Goal: Task Accomplishment & Management: Use online tool/utility

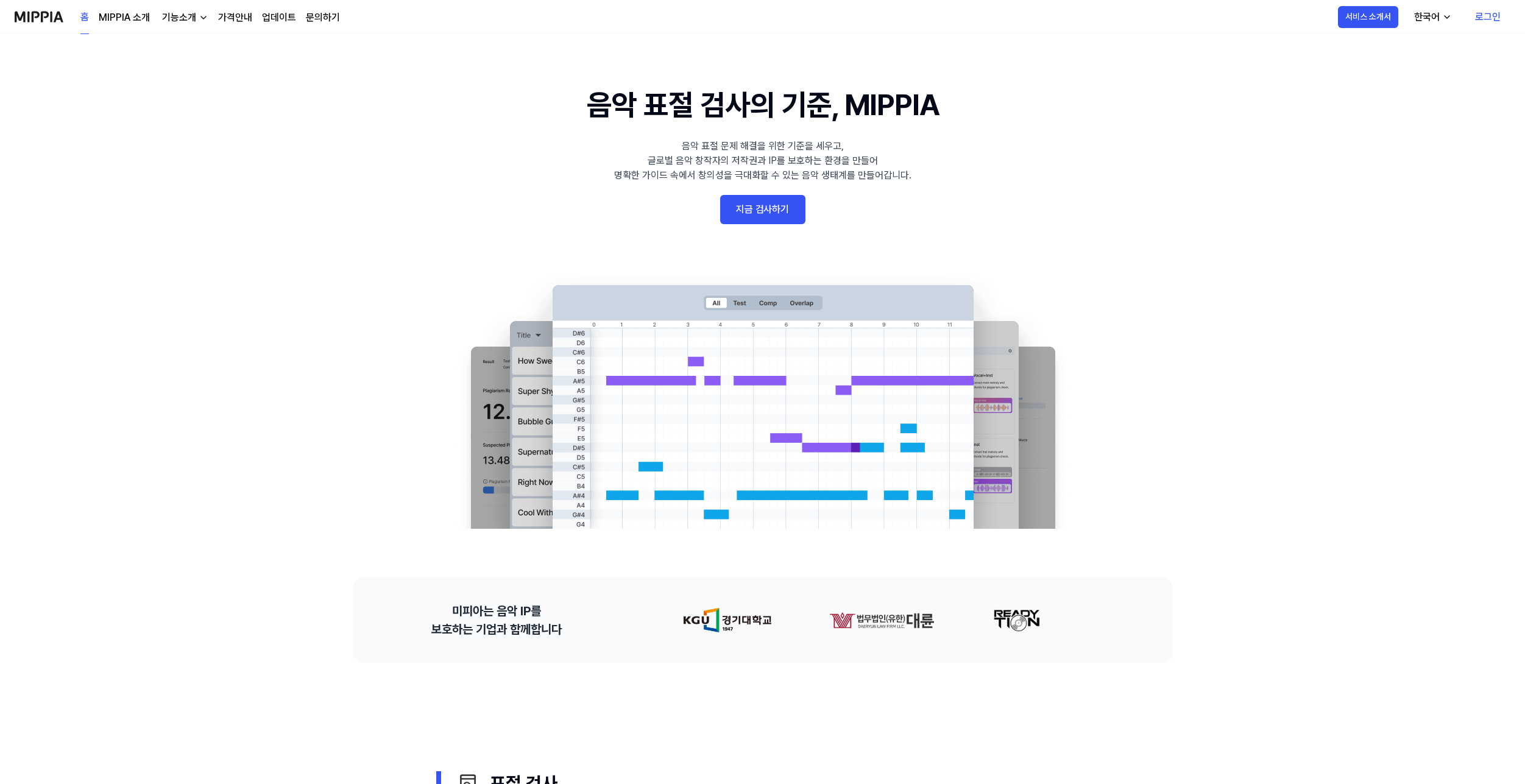
click at [788, 193] on 배너 "음악 표절 검사의 기준, MIPPIA 음악 표절 문제 해결을 위한 기준을 세우고, 글로벌 음악 창작자의 저작권과 IP를 보호하는 환경을 만들어…" at bounding box center [763, 306] width 877 height 446
click at [787, 207] on link "지금 검사하기" at bounding box center [763, 210] width 85 height 29
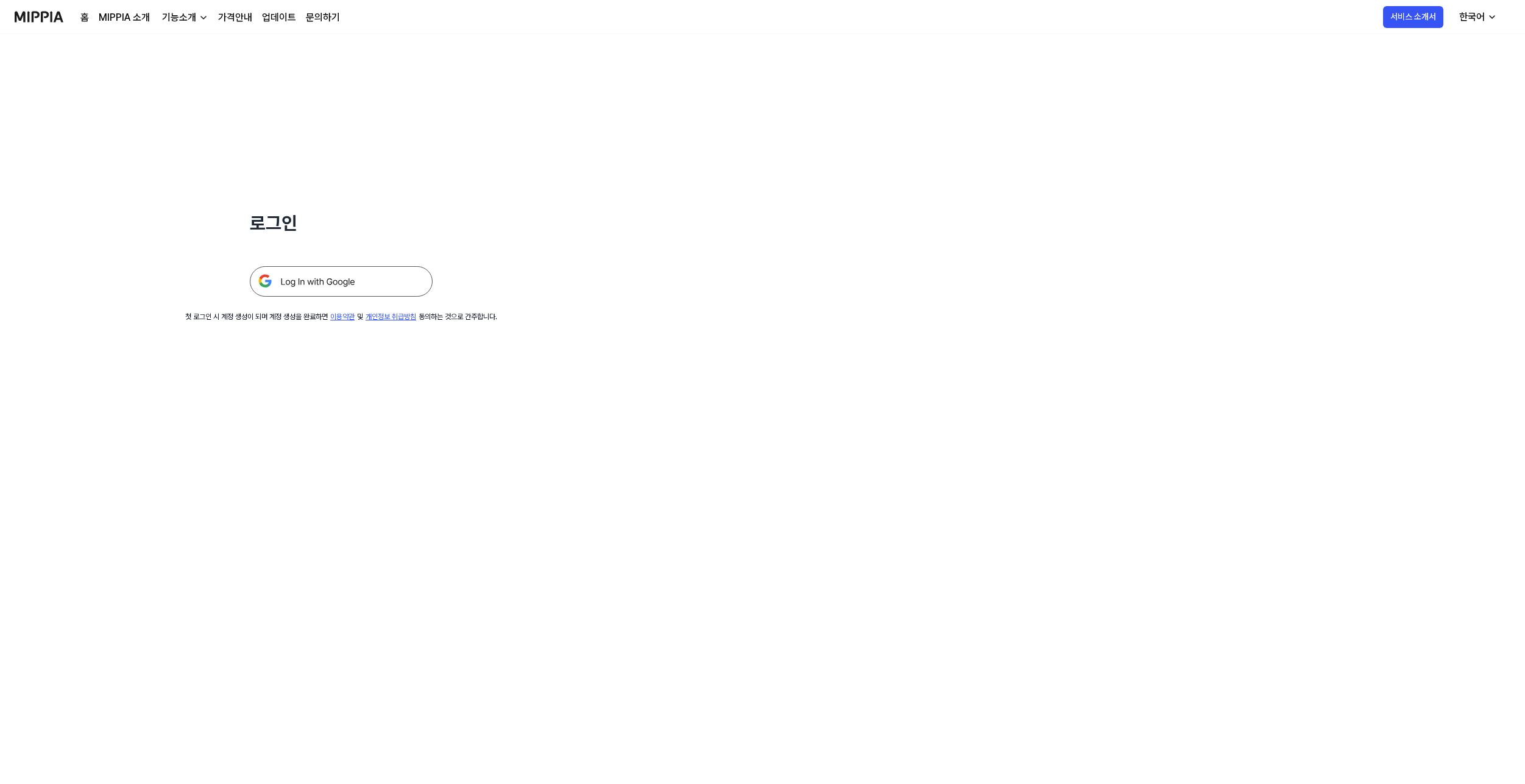
click at [341, 292] on img at bounding box center [341, 281] width 183 height 31
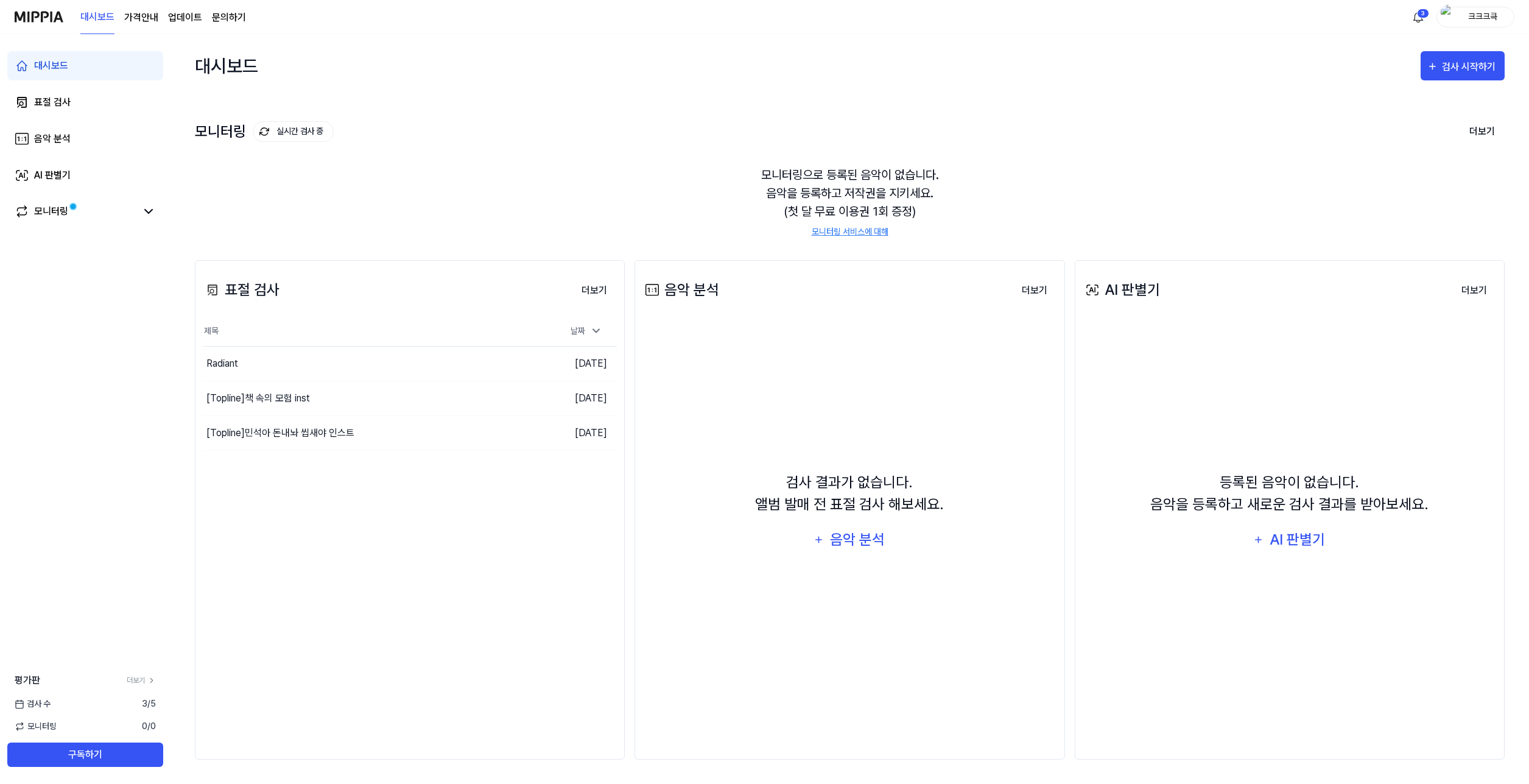
click at [519, 535] on div "표절 검사 더보기 표절 검사 제목 날짜 Radiant 이동하기 [DATE] [Topline] 책 속의 모험 inst 이동하기 [DATE] [T…" at bounding box center [410, 510] width 430 height 499
click at [1134, 129] on div "모니터링 실시간 검사 중 더보기" at bounding box center [850, 131] width 1310 height 19
click at [1480, 58] on button "검사 시작하기" at bounding box center [1462, 66] width 84 height 29
click at [1443, 108] on div "표절 검사" at bounding box center [1441, 104] width 106 height 16
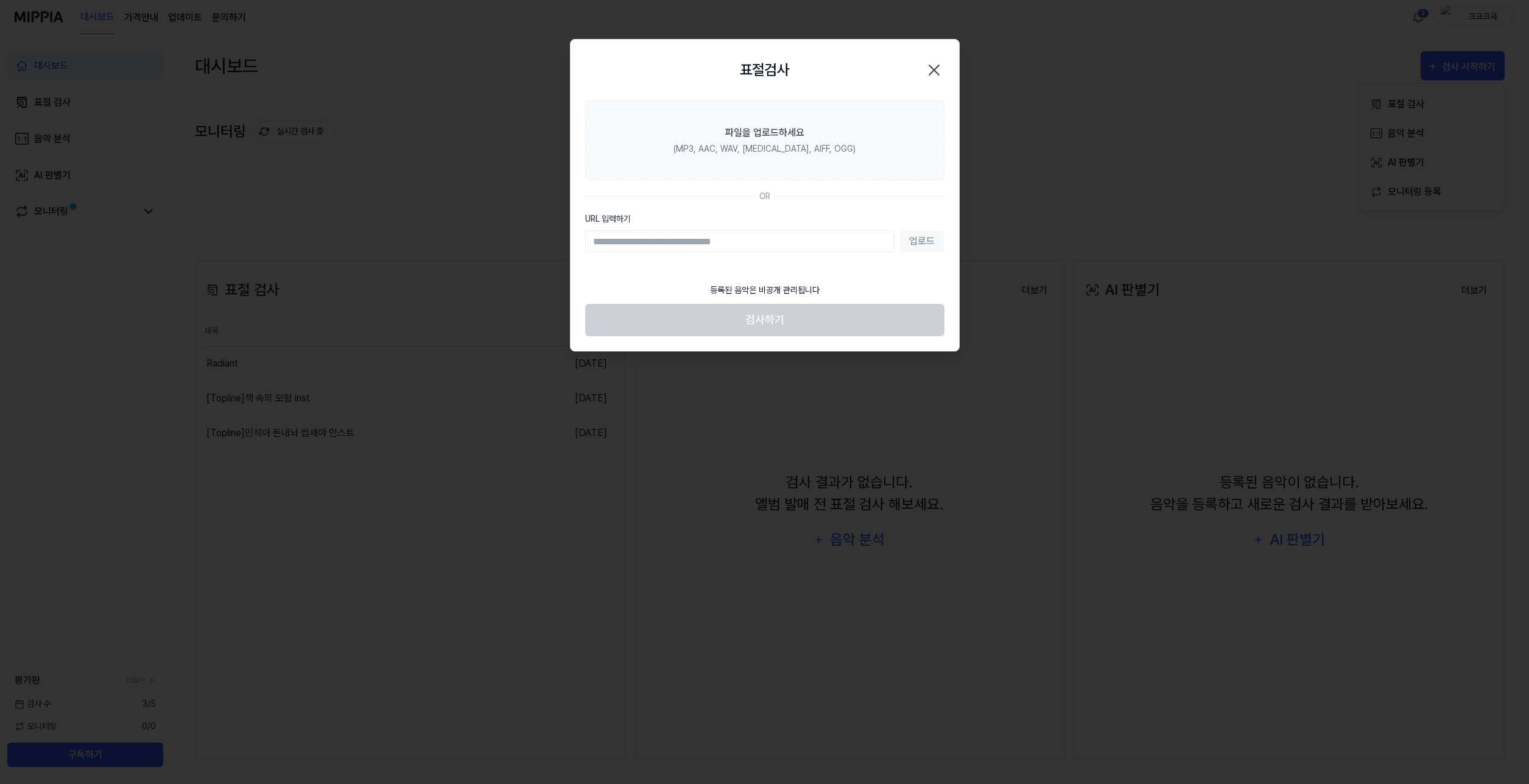
click at [816, 217] on label "URL 입력하기" at bounding box center [765, 219] width 359 height 13
click at [816, 230] on input "URL 입력하기" at bounding box center [740, 241] width 310 height 22
click at [819, 229] on div "URL 입력하기 업로드" at bounding box center [765, 232] width 359 height 40
click at [822, 239] on input "URL 입력하기" at bounding box center [740, 241] width 310 height 22
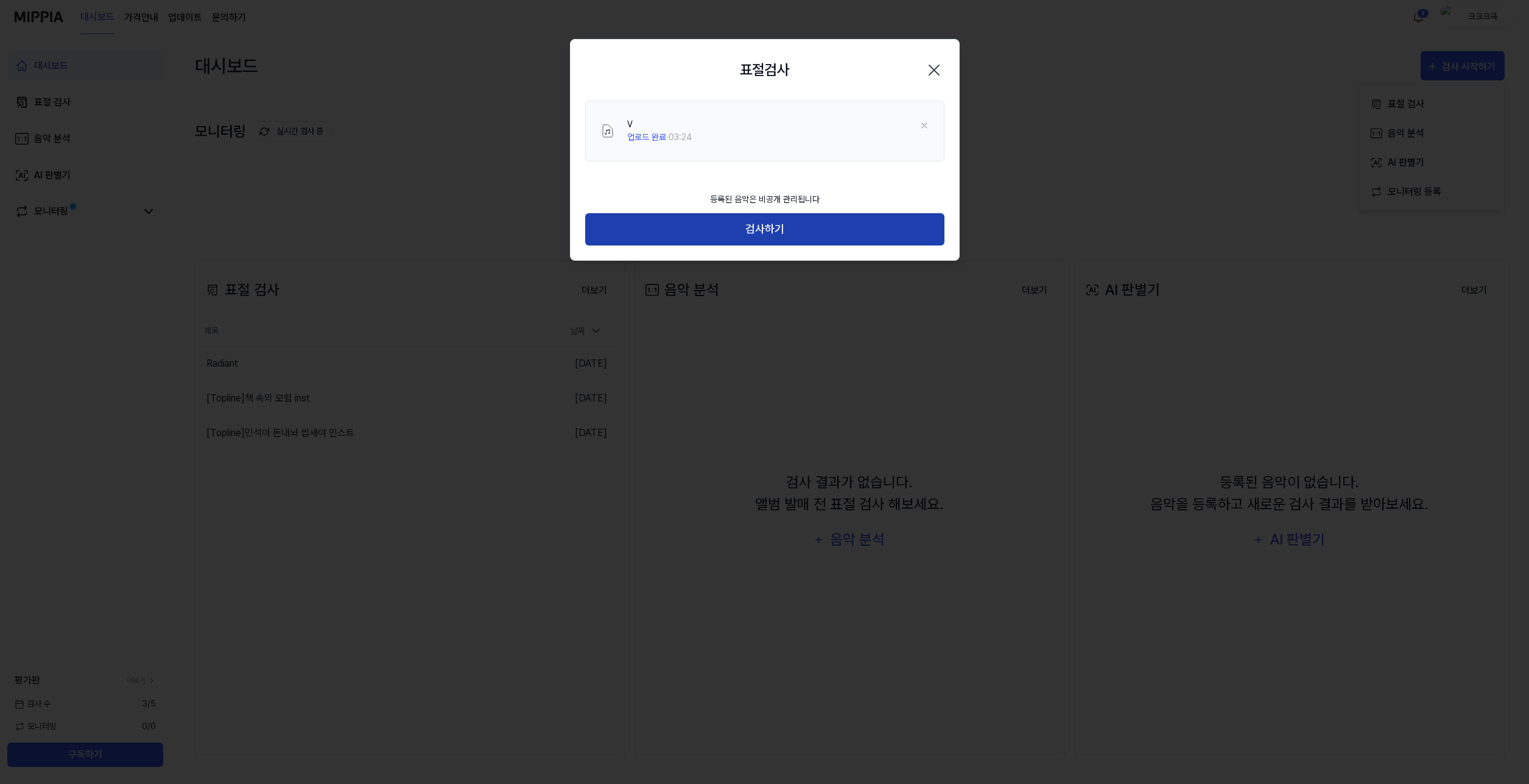
click at [817, 220] on button "검사하기" at bounding box center [765, 229] width 359 height 32
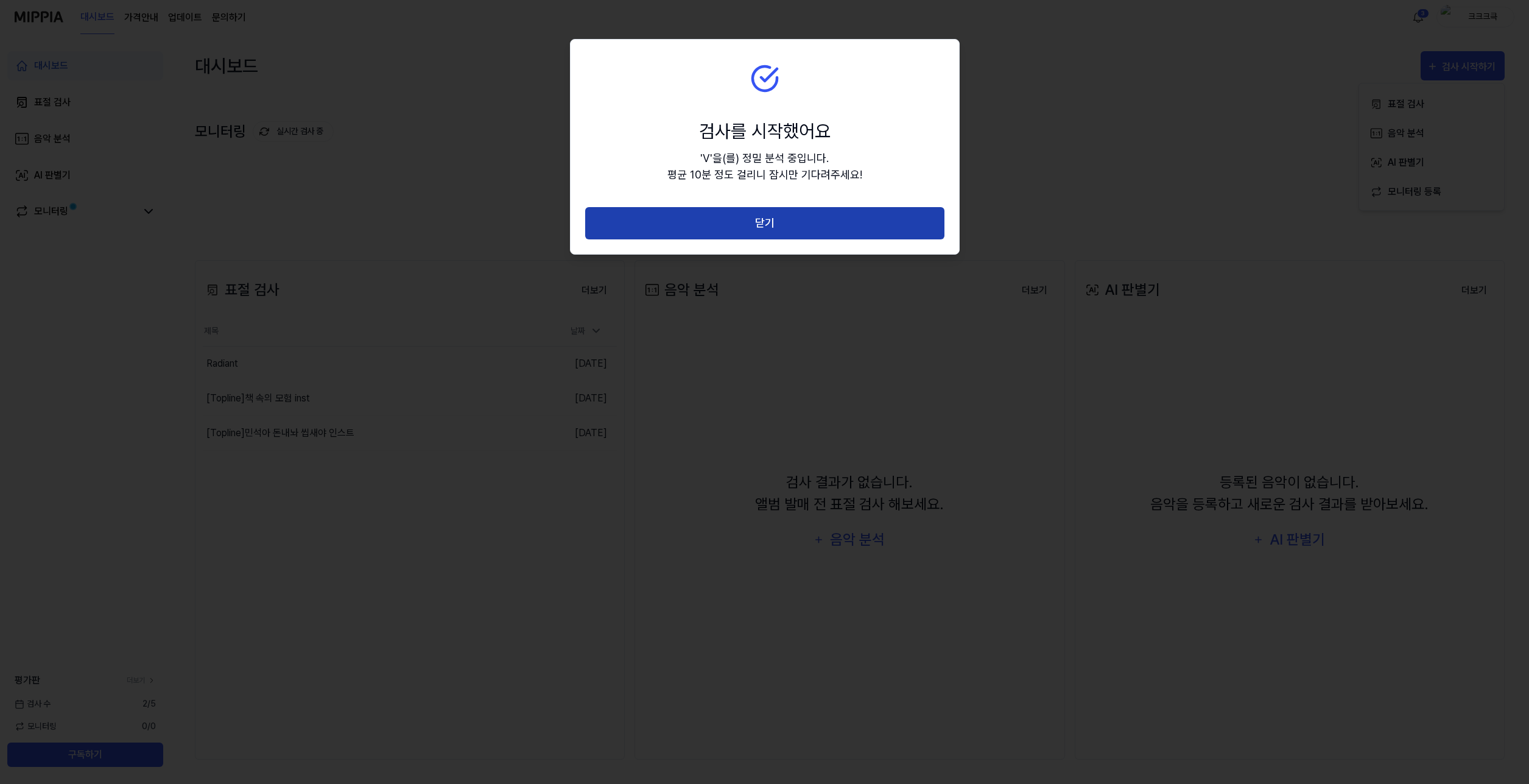
click at [824, 226] on button "닫기" at bounding box center [765, 223] width 359 height 32
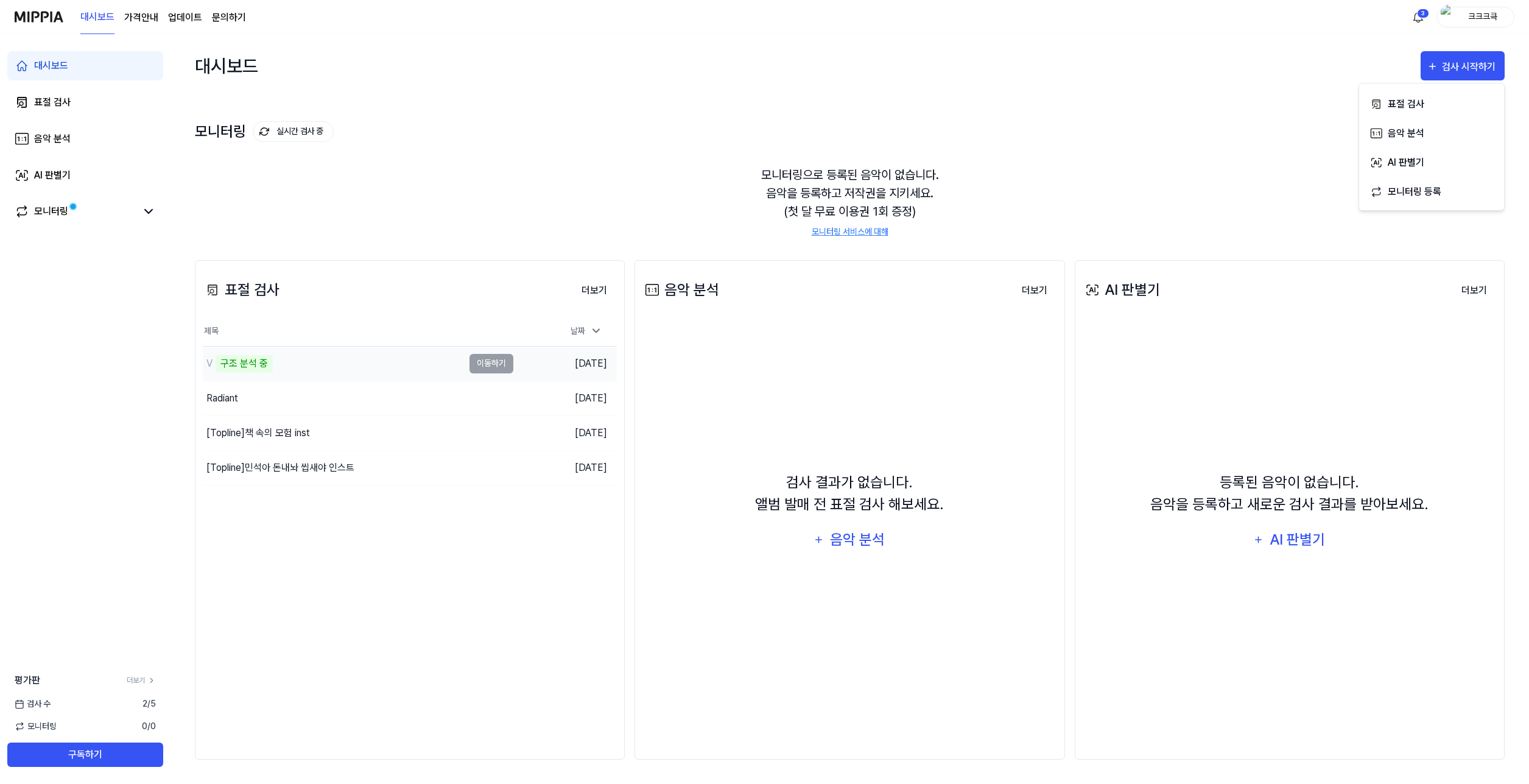
click at [419, 365] on div "V 구조 분석 중" at bounding box center [333, 363] width 261 height 34
click at [487, 361] on td "V 구조 분석 중 이동하기" at bounding box center [358, 363] width 311 height 34
click at [419, 377] on div "V 악보 분석 중" at bounding box center [333, 363] width 261 height 34
click at [479, 577] on div "표절 검사 더보기 표절 검사 제목 날짜 V 악보 분석 중 이동하기 [DATE] Radiant 이동하기 [DATE] [Topline] 책 속의 …" at bounding box center [410, 510] width 430 height 499
click at [545, 600] on div "표절 검사 더보기 표절 검사 제목 날짜 V 악보 분석 중 이동하기 [DATE] Radiant 이동하기 [DATE] [Topline] 책 속의 …" at bounding box center [410, 510] width 430 height 499
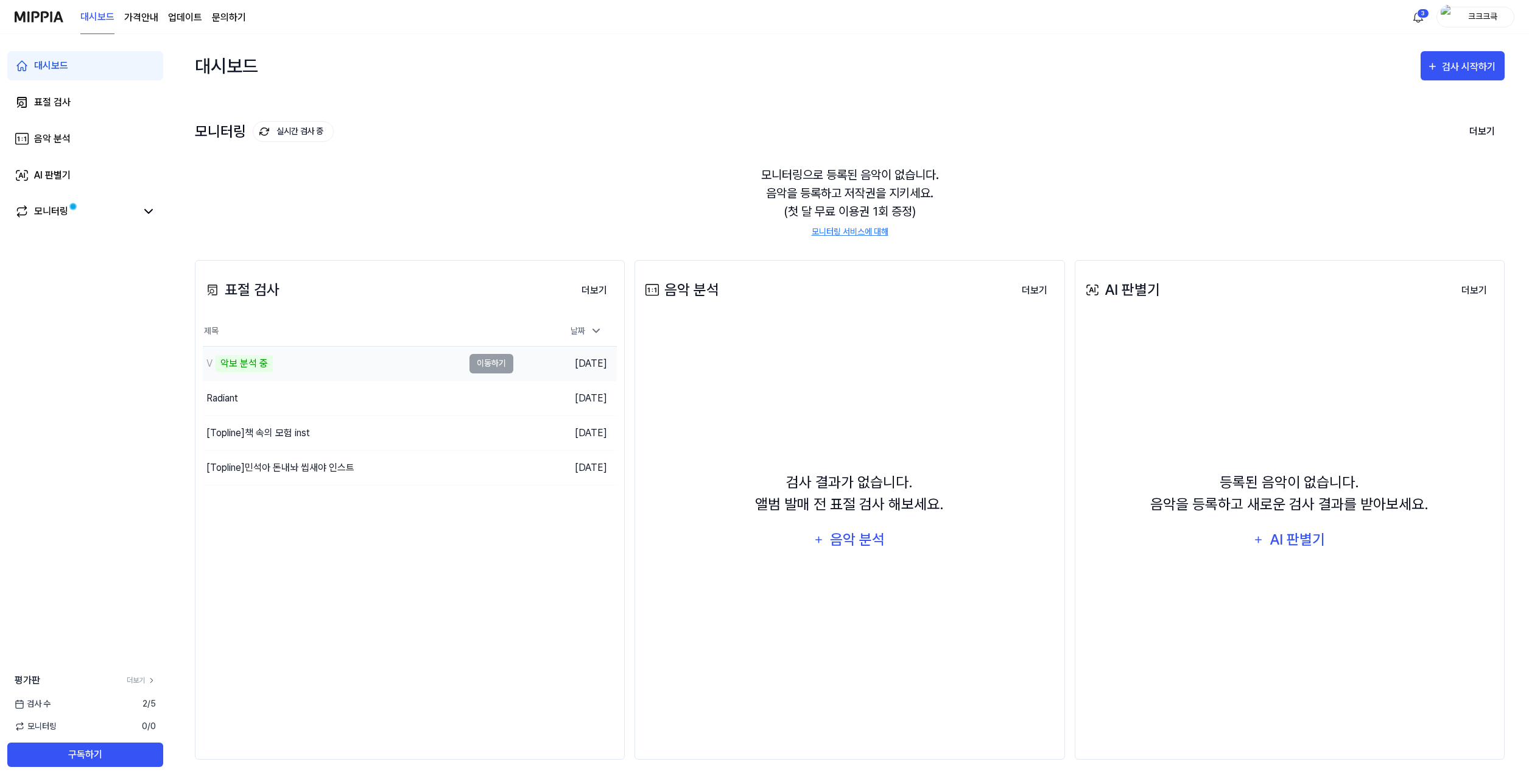
click at [384, 358] on div "V 악보 분석 중" at bounding box center [333, 363] width 261 height 34
click at [510, 615] on div "표절 검사 더보기 표절 검사 제목 날짜 V 악보 분석 중 이동하기 [DATE] Radiant 이동하기 [DATE] [Topline] 책 속의 …" at bounding box center [410, 510] width 430 height 499
click at [305, 356] on div "V 악보 분석 중" at bounding box center [333, 363] width 261 height 34
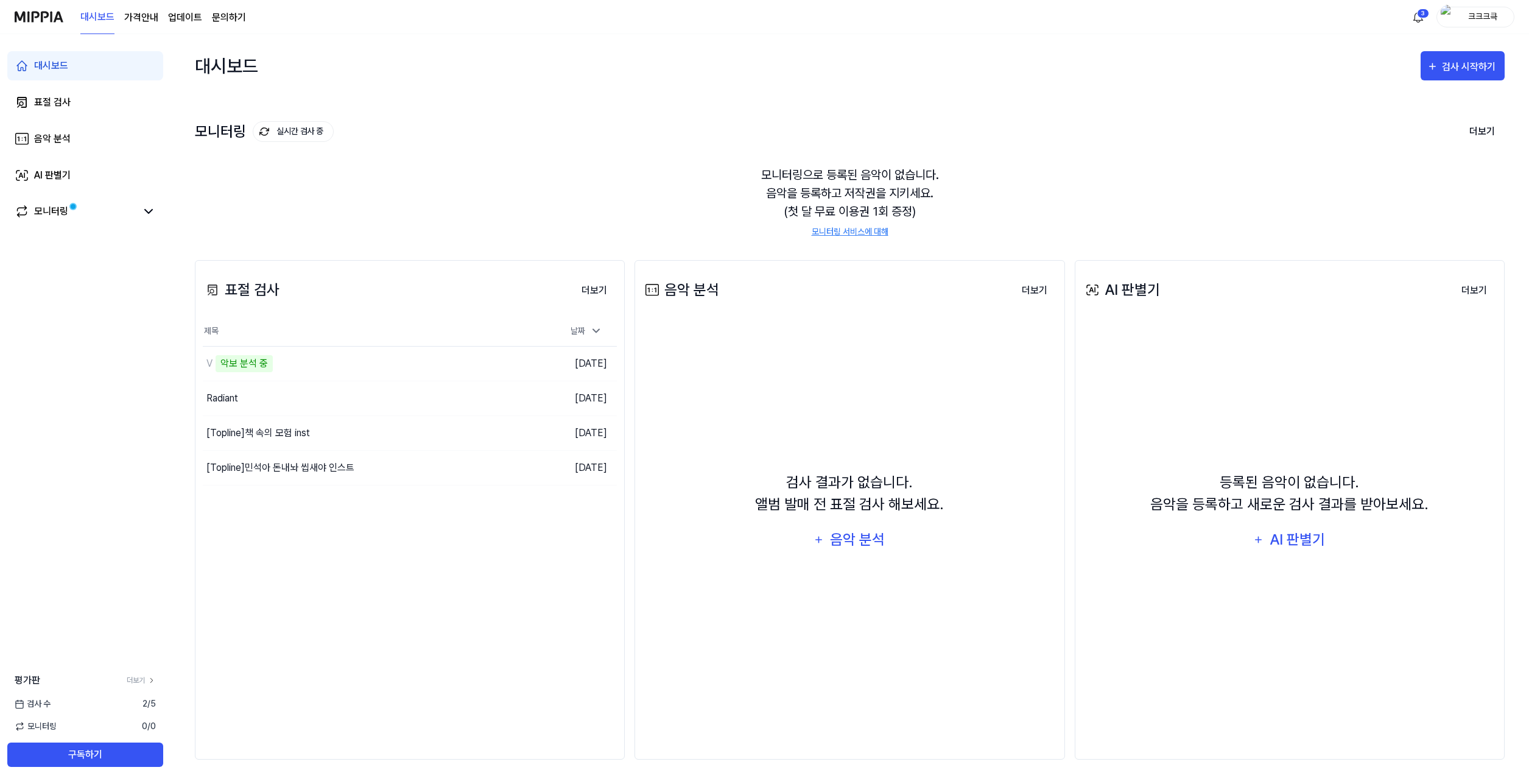
click at [430, 583] on div "표절 검사 더보기 표절 검사 제목 날짜 V 악보 분석 중 이동하기 [DATE] Radiant 이동하기 [DATE] [Topline] 책 속의 …" at bounding box center [410, 510] width 430 height 499
click at [530, 563] on div "표절 검사 더보기 표절 검사 제목 날짜 V 악보 분석 중 이동하기 [DATE] Radiant 이동하기 [DATE] [Topline] 책 속의 …" at bounding box center [410, 510] width 430 height 499
click at [442, 362] on div "V 악보 분석 중" at bounding box center [333, 363] width 261 height 34
click at [487, 581] on div "표절 검사 더보기 표절 검사 제목 날짜 V 악보 분석 중 이동하기 [DATE] Radiant 이동하기 [DATE] [Topline] 책 속의 …" at bounding box center [410, 510] width 430 height 499
click at [506, 581] on div "표절 검사 더보기 표절 검사 제목 날짜 V 악보 분석 중 이동하기 [DATE] Radiant 이동하기 [DATE] [Topline] 책 속의 …" at bounding box center [410, 510] width 430 height 499
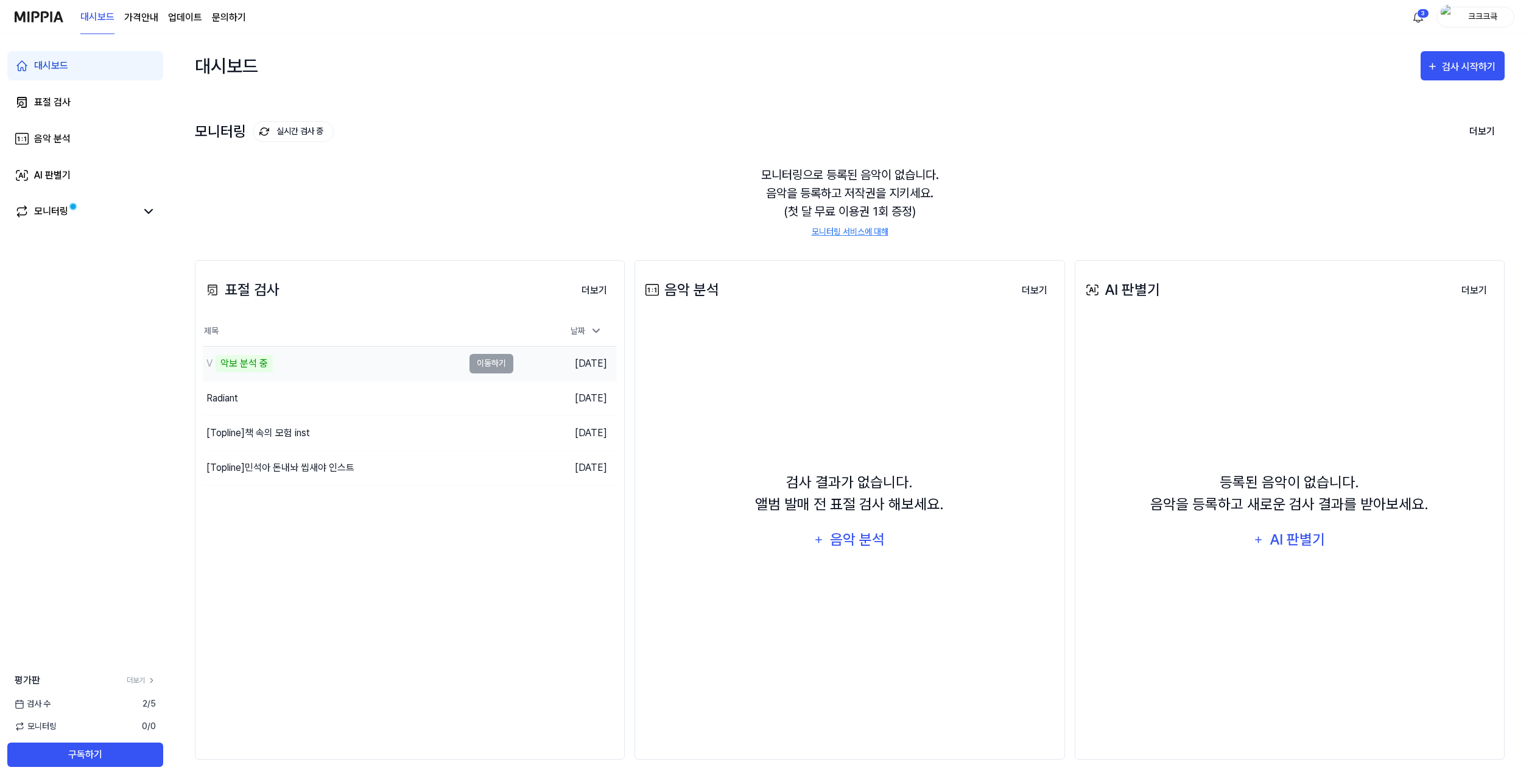
click at [255, 356] on div "악보 분석 중" at bounding box center [244, 363] width 58 height 17
click at [480, 357] on td "V 악보 분석 중 이동하기" at bounding box center [358, 363] width 311 height 34
click at [487, 361] on td "V 악보 분석 중 이동하기" at bounding box center [358, 363] width 311 height 34
click at [111, 206] on link "모니터링" at bounding box center [75, 211] width 122 height 15
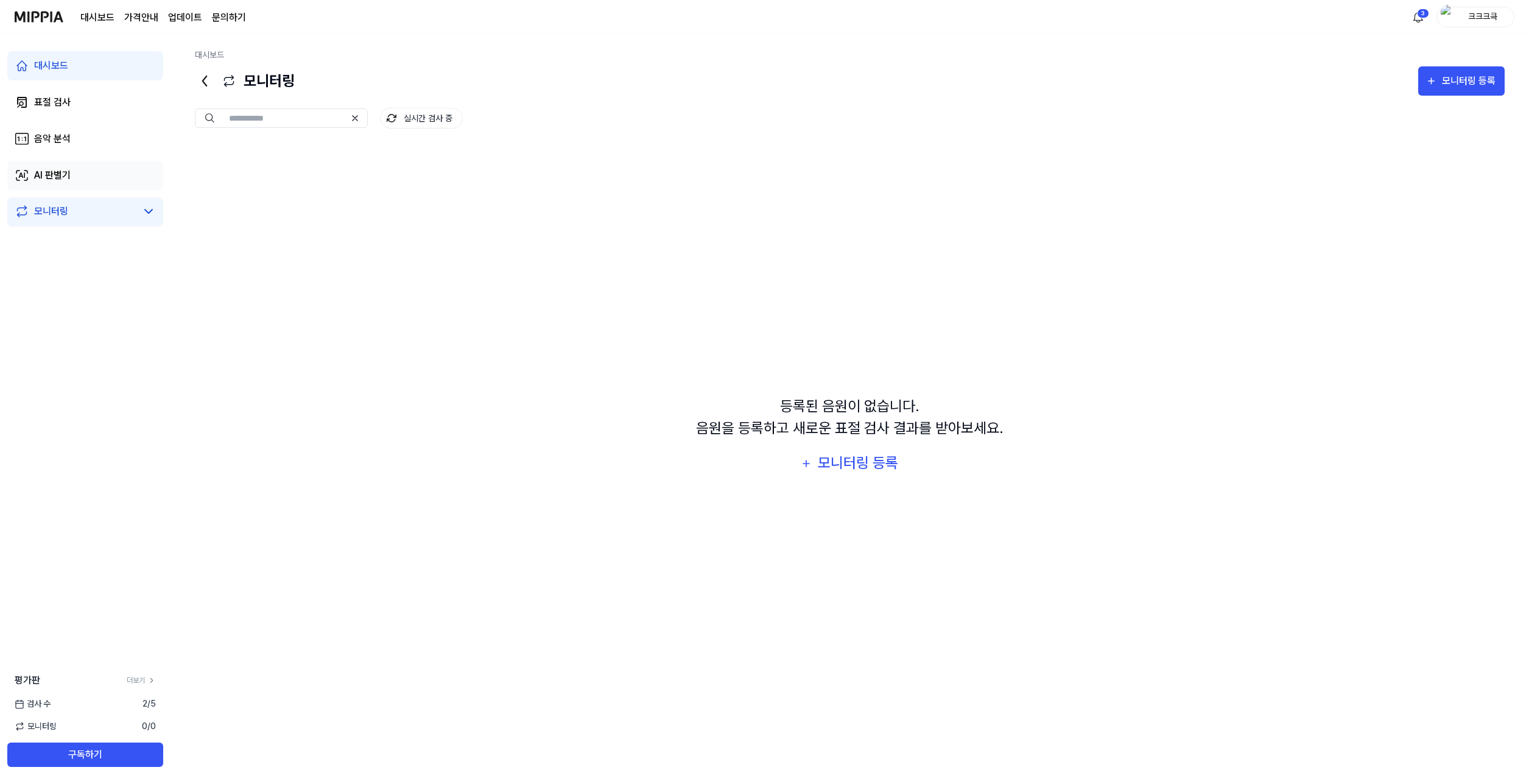
click at [98, 176] on link "AI 판별기" at bounding box center [85, 175] width 156 height 29
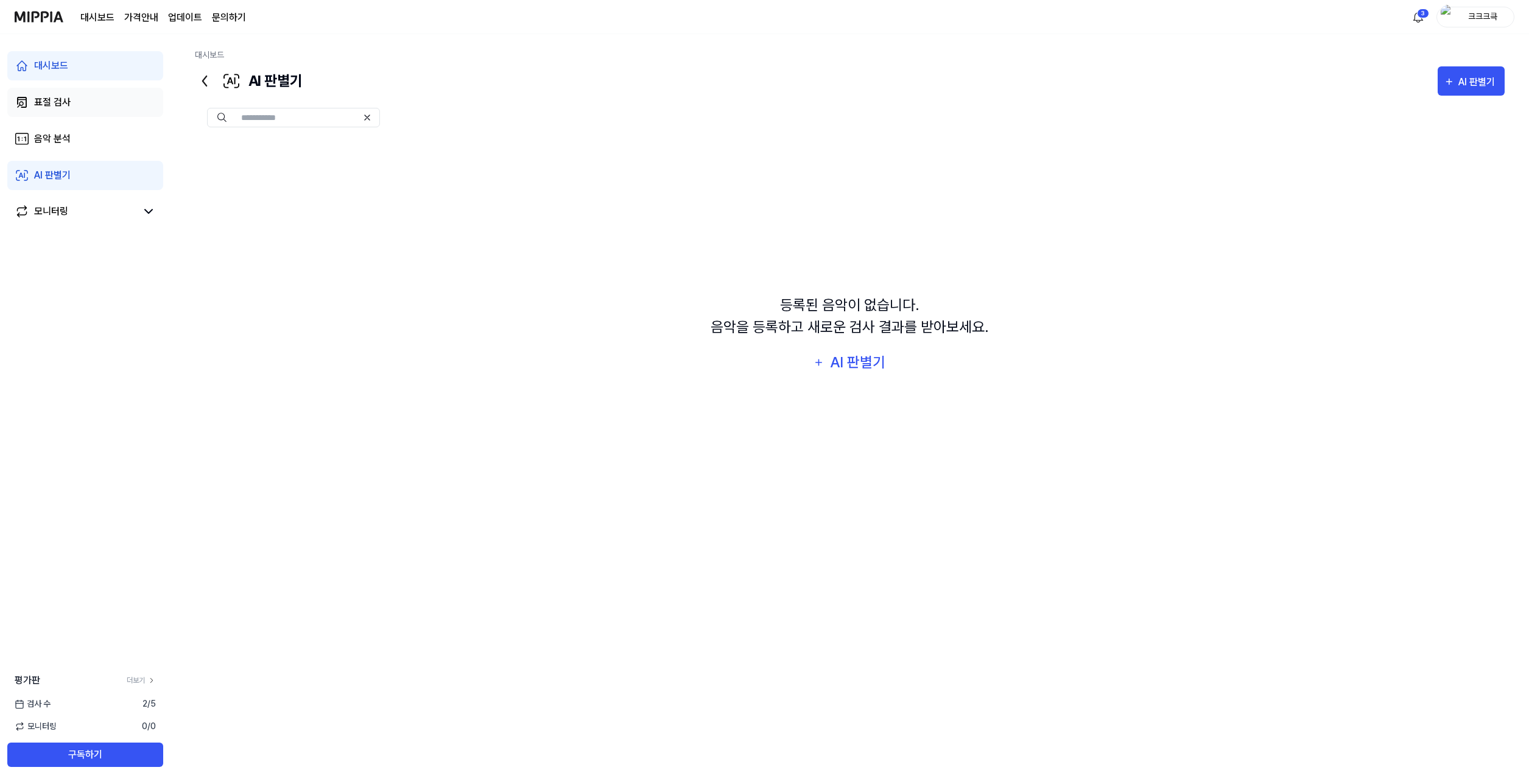
click at [95, 107] on link "표절 검사" at bounding box center [85, 102] width 156 height 29
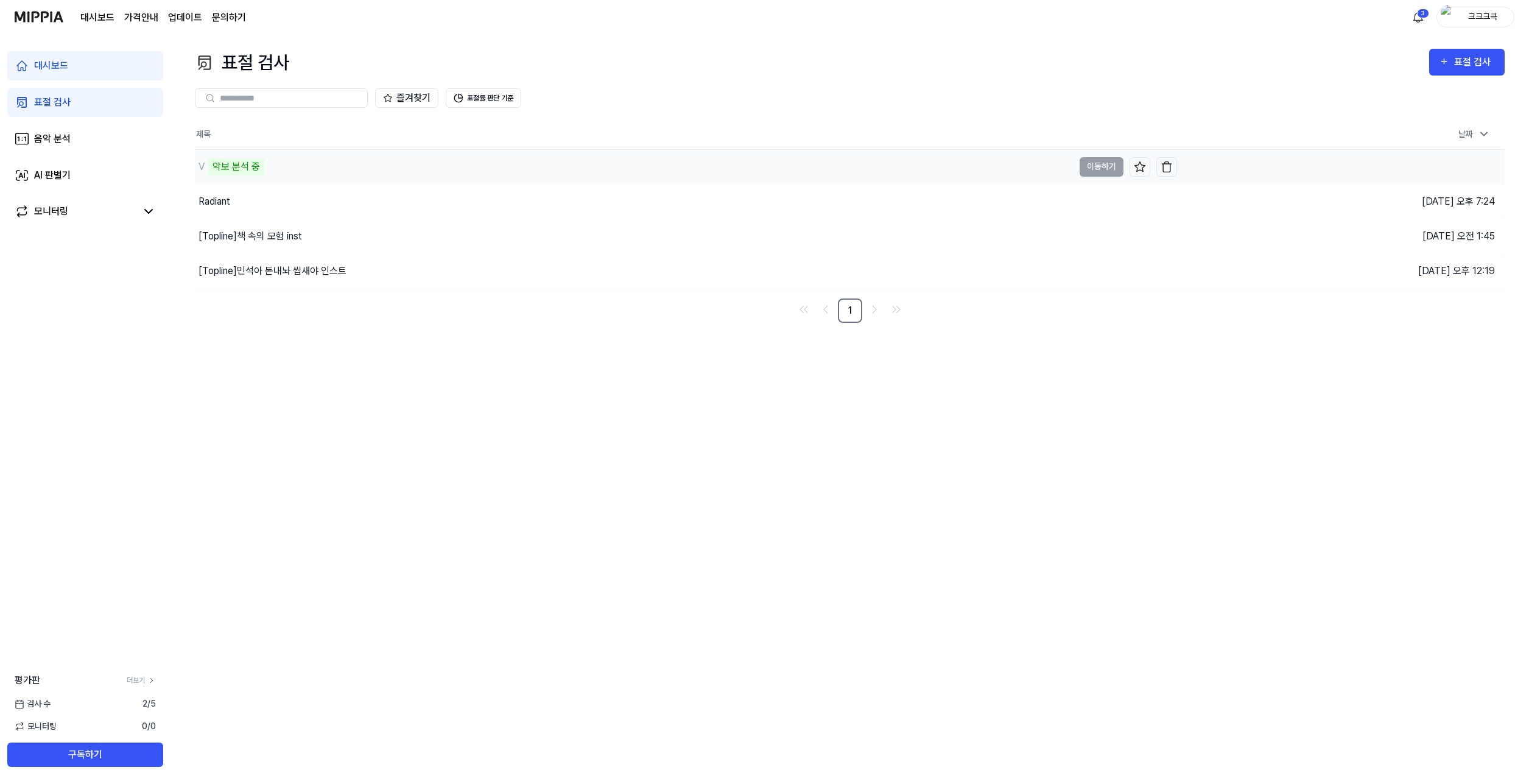
click at [516, 170] on div "V 악보 분석 중" at bounding box center [634, 166] width 879 height 34
click at [35, 164] on link "AI 판별기" at bounding box center [85, 175] width 156 height 29
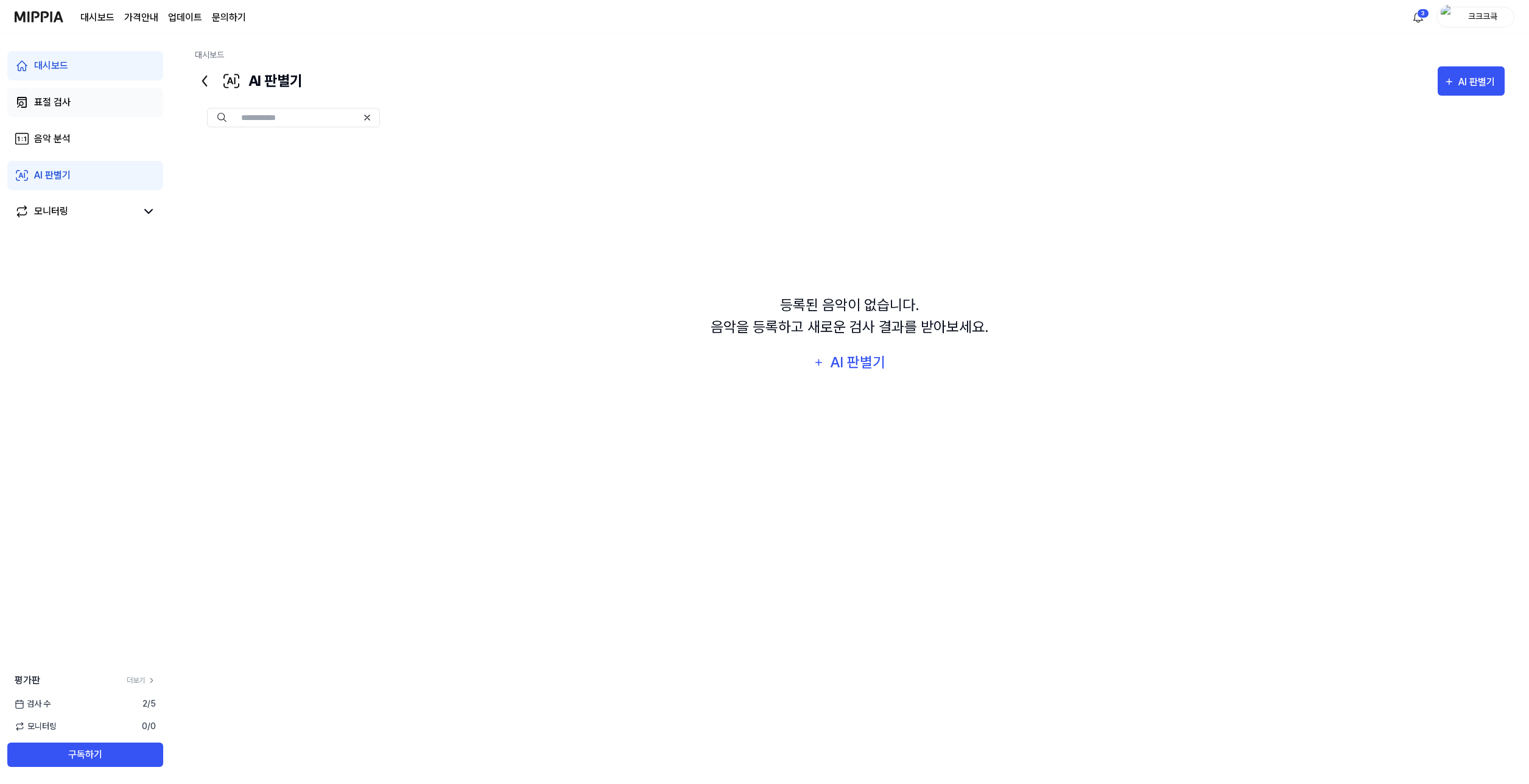
click at [53, 113] on link "표절 검사" at bounding box center [85, 102] width 156 height 29
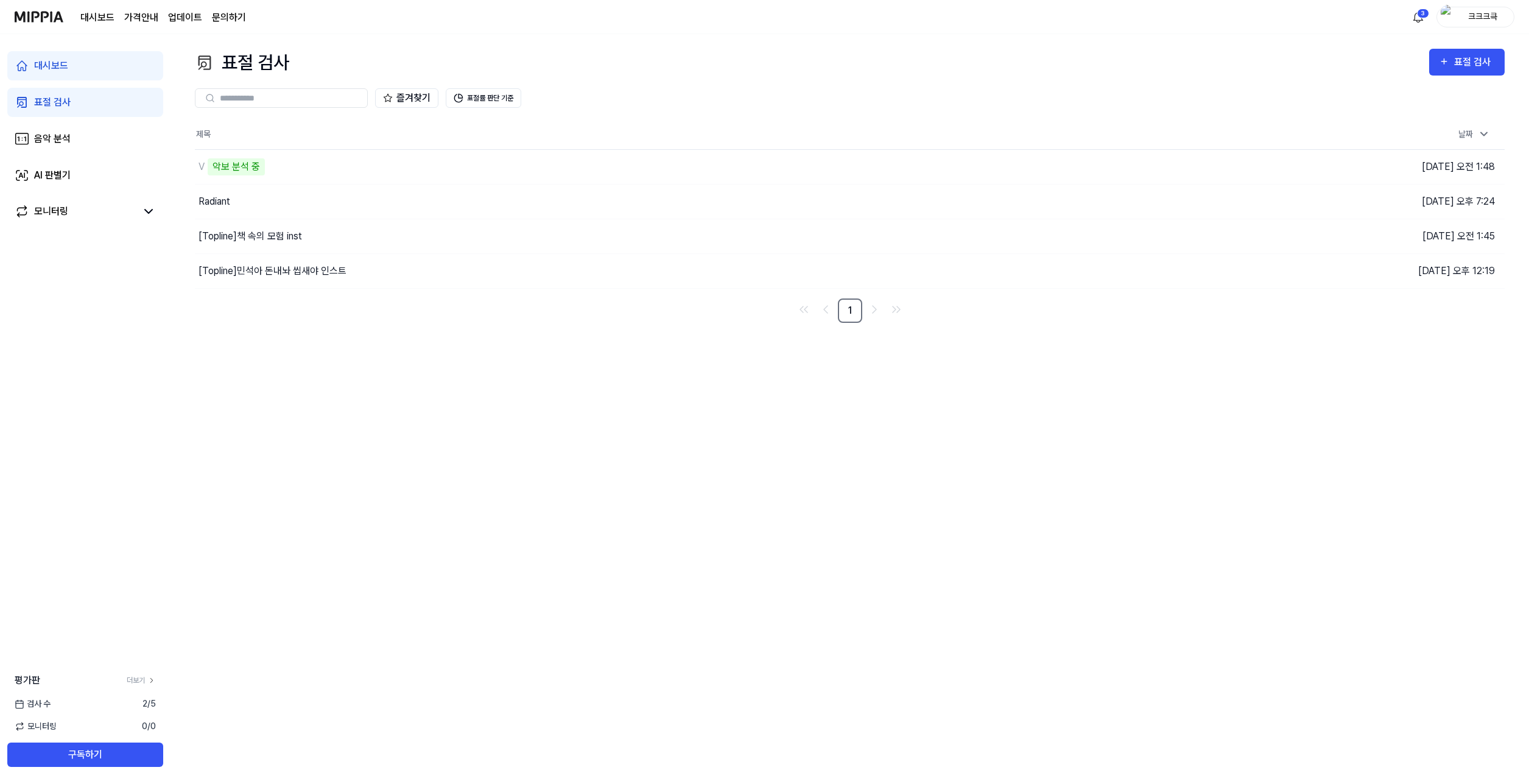
click at [895, 449] on div "표절 검사 표절 검사 표절 검사 음악 분석 AI 판별기 즐겨찾기 표절률 판단 기준 제목 날짜 V 악보 분석 중 이동하기 [DATE] 오전 1:…" at bounding box center [850, 409] width 1359 height 749
click at [411, 550] on div "표절 검사 표절 검사 표절 검사 음악 분석 AI 판별기 즐겨찾기 표절률 판단 기준 제목 날짜 V 악보 분석 중 이동하기 [DATE] 오전 1:…" at bounding box center [850, 409] width 1359 height 749
click at [299, 158] on div "V 악보 분석 중" at bounding box center [634, 166] width 879 height 34
click at [1412, 17] on html "대시보드 가격안내 업데이트 문의하기 3 크크크큭 대시보드 표절 검사 음악 분석 AI 판별기 모니터링 평가판 더보기 검사 [DATE] 모니터링 …" at bounding box center [764, 392] width 1529 height 784
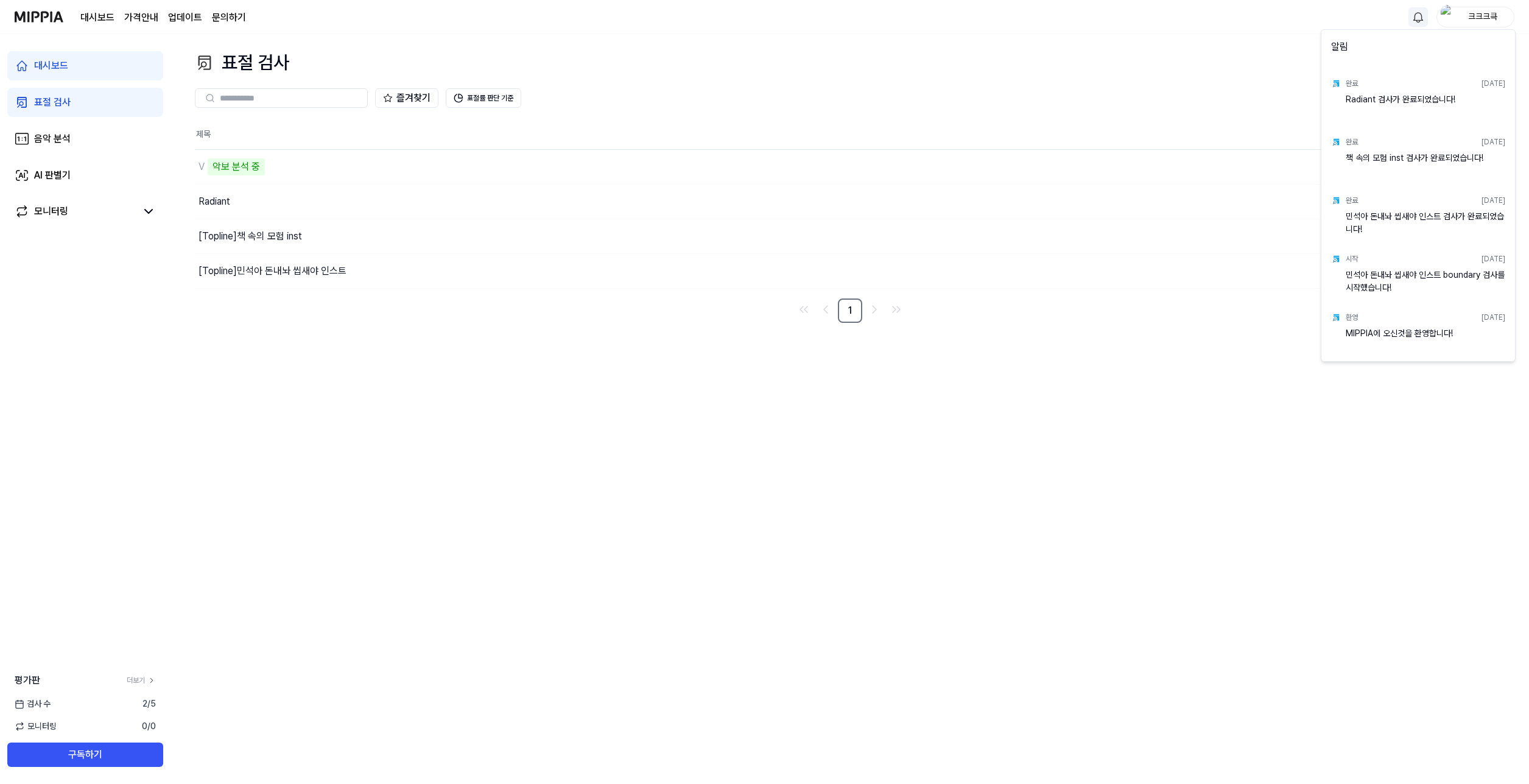
click at [420, 217] on html "대시보드 가격안내 업데이트 문의하기 크크크큭 대시보드 표절 검사 음악 분석 AI 판별기 모니터링 평가판 더보기 검사 [DATE] 모니터링 0 …" at bounding box center [764, 392] width 1529 height 784
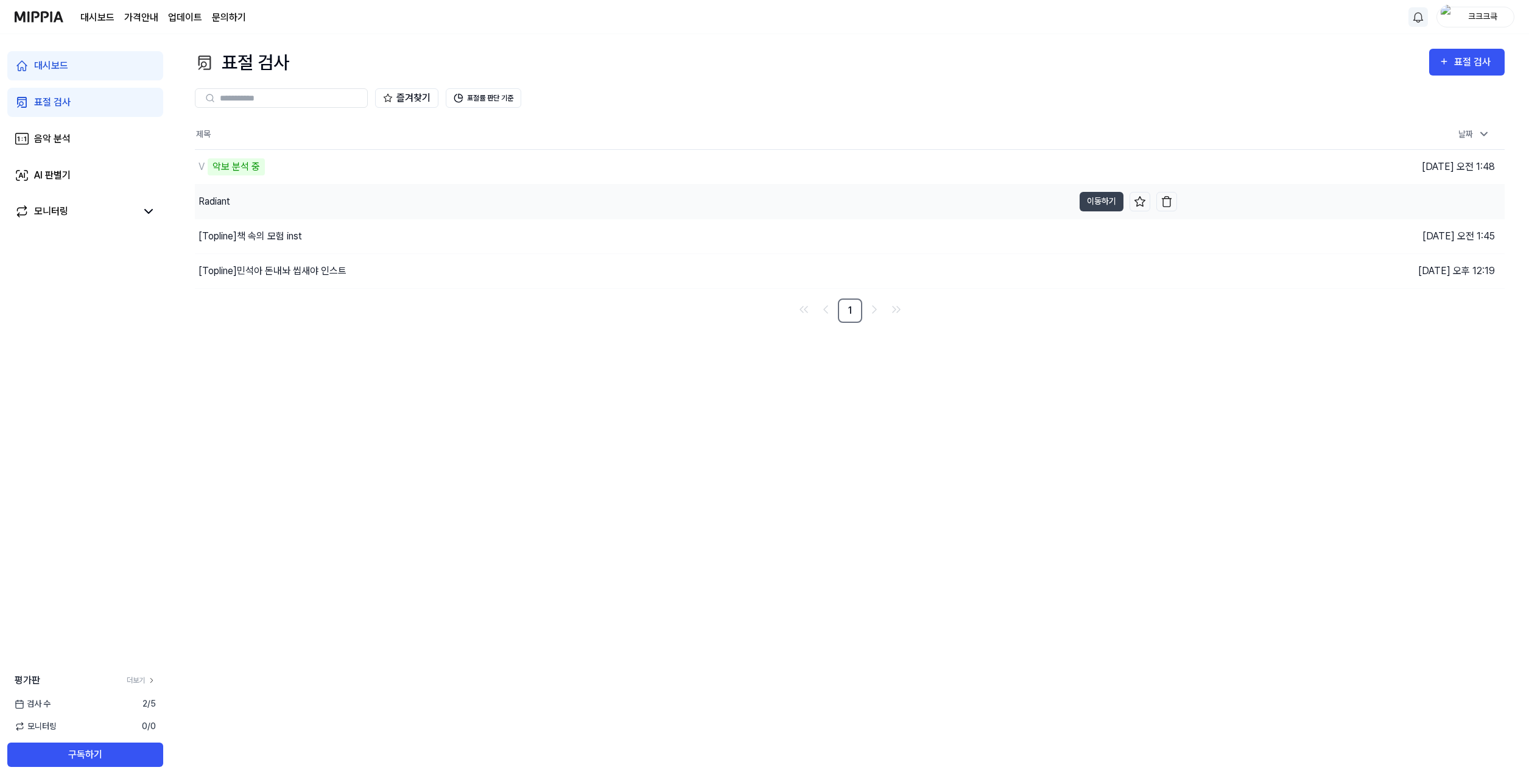
click at [262, 198] on div "Radiant" at bounding box center [634, 201] width 879 height 34
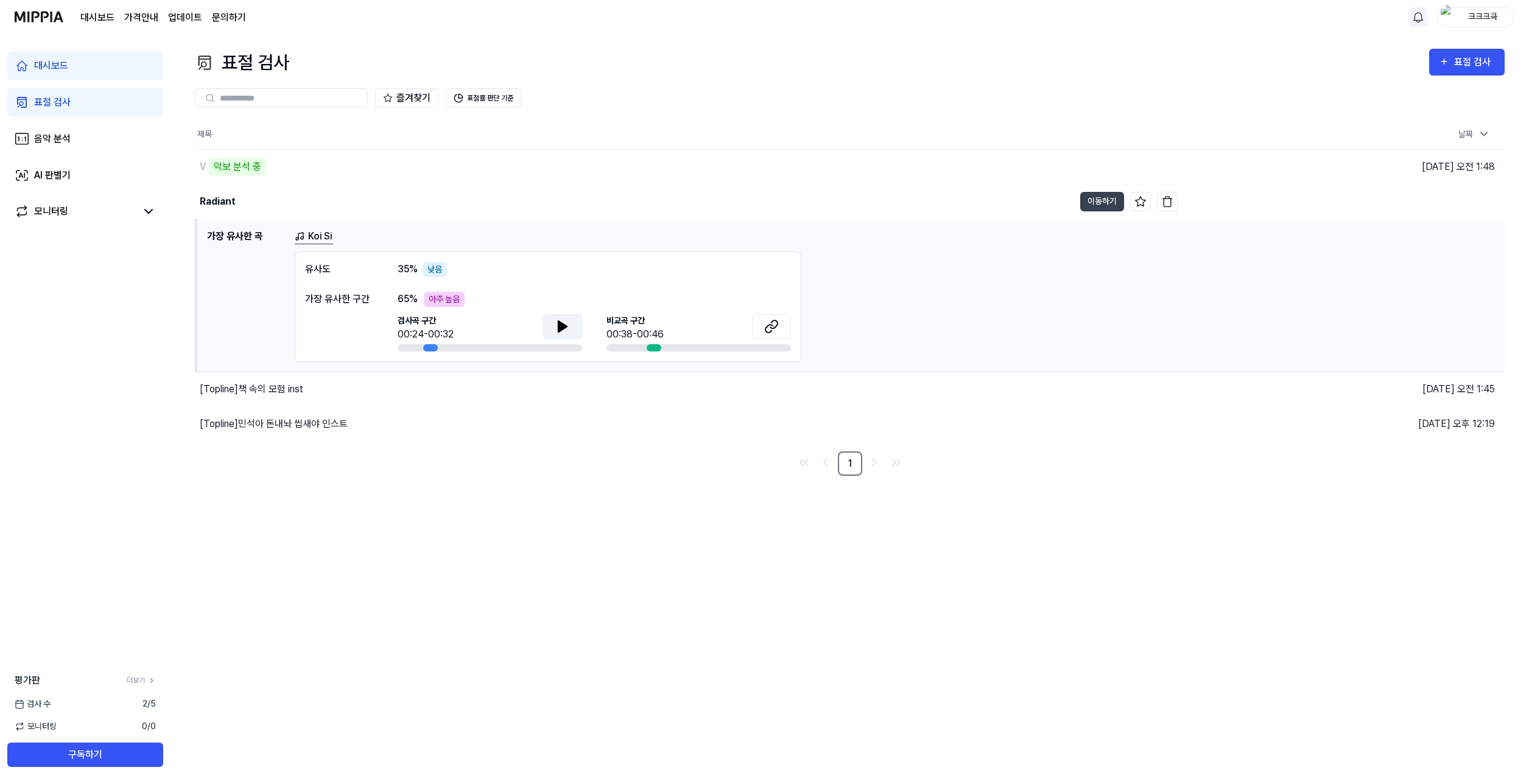
click at [571, 321] on button at bounding box center [562, 326] width 39 height 24
click at [570, 327] on button at bounding box center [562, 326] width 39 height 24
click at [1014, 334] on div "Koi Si 유사도 35 % 낮음 가장 유사한 구간 65 % 아주 높음 검사곡 구간 00:24-00:32 [GEOGRAPHIC_DATA] 구간…" at bounding box center [895, 295] width 1200 height 133
click at [608, 594] on div "표절 검사 표절 검사 표절 검사 음악 분석 AI 판별기 즐겨찾기 표절률 판단 기준 제목 날짜 V 악보 분석 중 이동하기 [DATE] 오전 1:…" at bounding box center [850, 409] width 1359 height 749
click at [75, 68] on link "대시보드" at bounding box center [85, 66] width 156 height 29
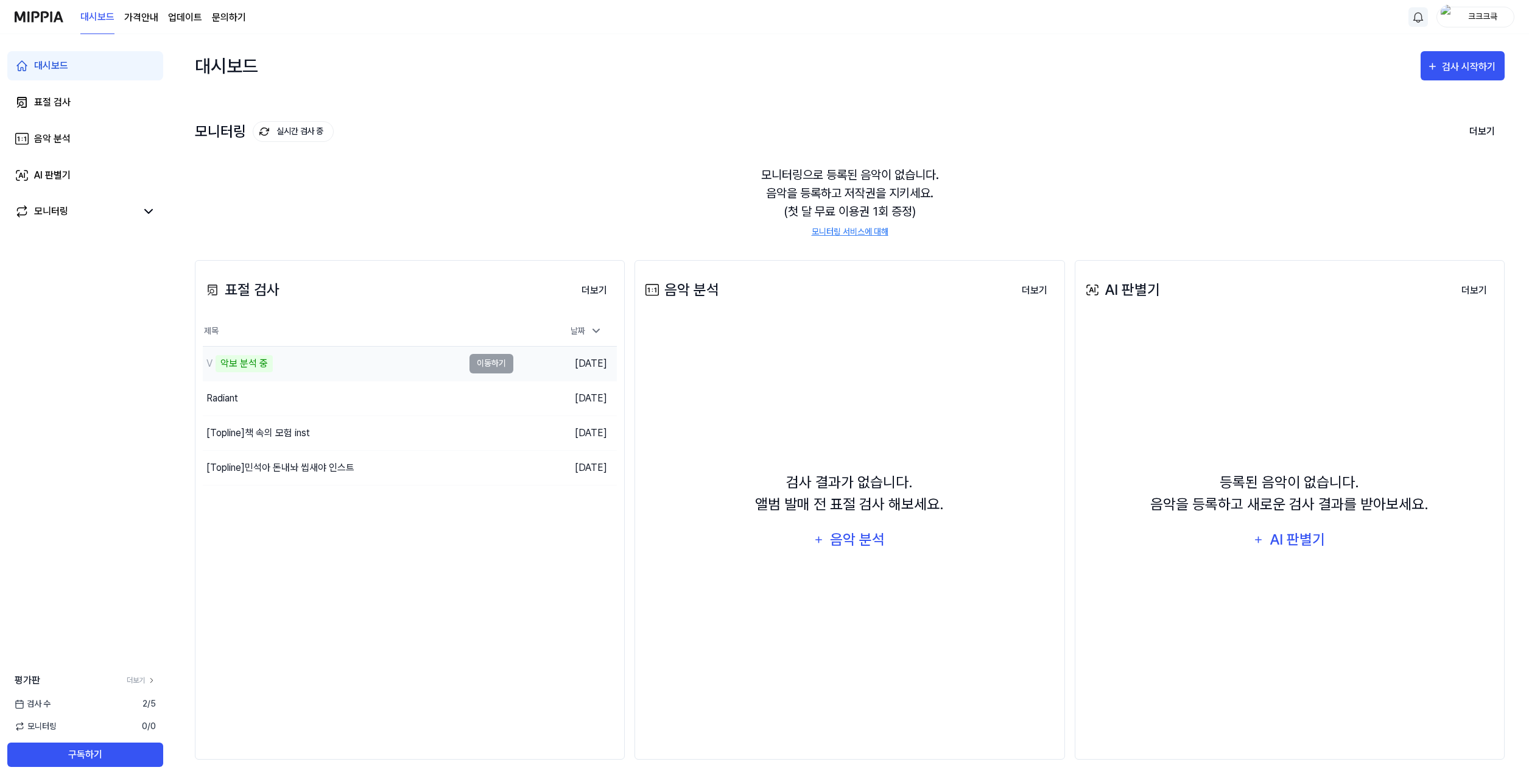
click at [295, 374] on div "V 악보 분석 중" at bounding box center [333, 363] width 261 height 34
click at [465, 568] on div "표절 검사 더보기 표절 검사 제목 날짜 V 악보 분석 중 이동하기 [DATE] Radiant 이동하기 [DATE] [Topline] 책 속의 …" at bounding box center [410, 510] width 430 height 499
click at [401, 366] on div "V 악보 분석 중" at bounding box center [333, 363] width 261 height 34
click at [375, 579] on div "표절 검사 더보기 표절 검사 제목 날짜 V 악보 분석 중 이동하기 [DATE] Radiant 이동하기 [DATE] [Topline] 책 속의 …" at bounding box center [410, 510] width 430 height 499
click at [85, 106] on link "표절 검사" at bounding box center [85, 102] width 156 height 29
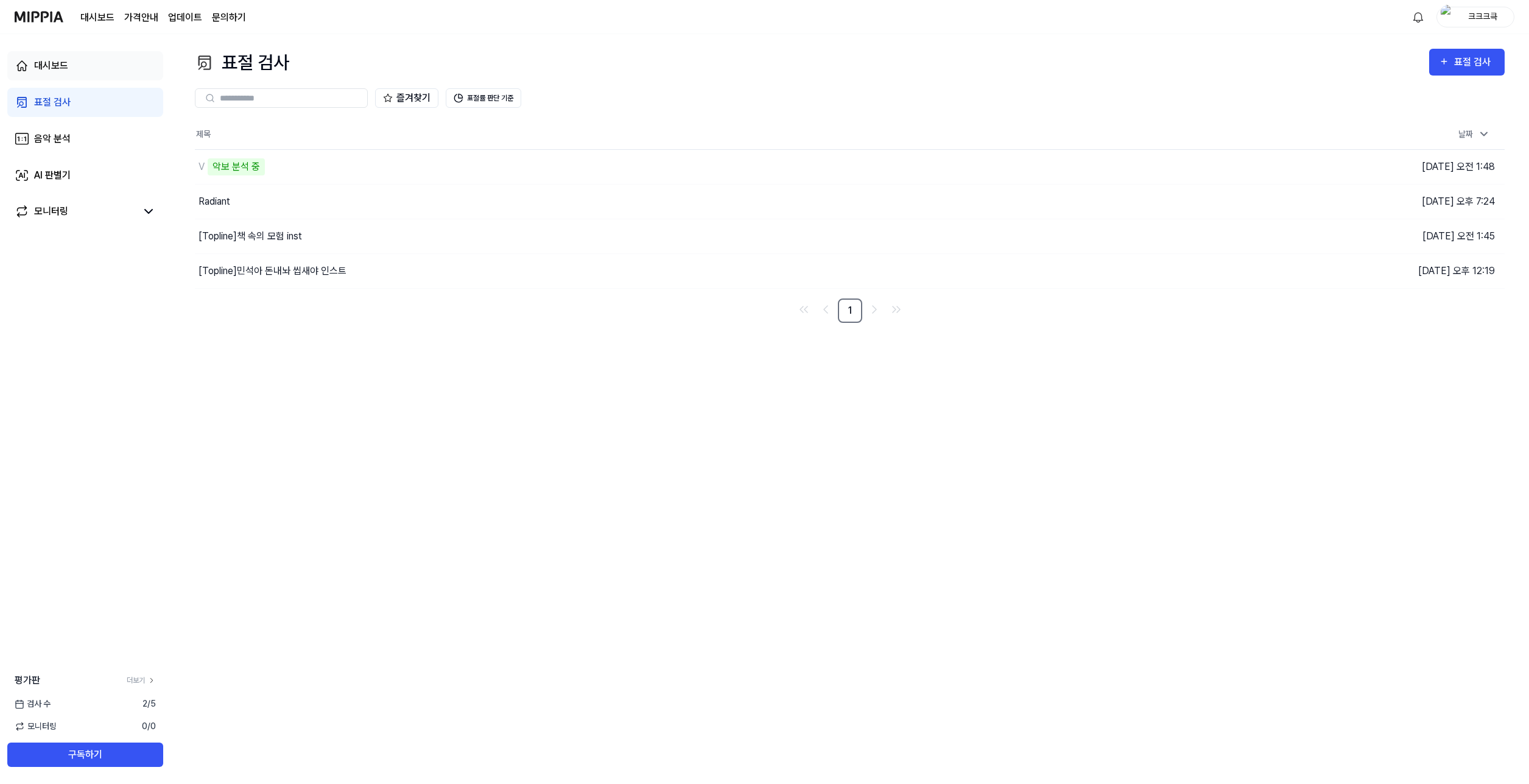
click at [85, 68] on link "대시보드" at bounding box center [85, 66] width 156 height 29
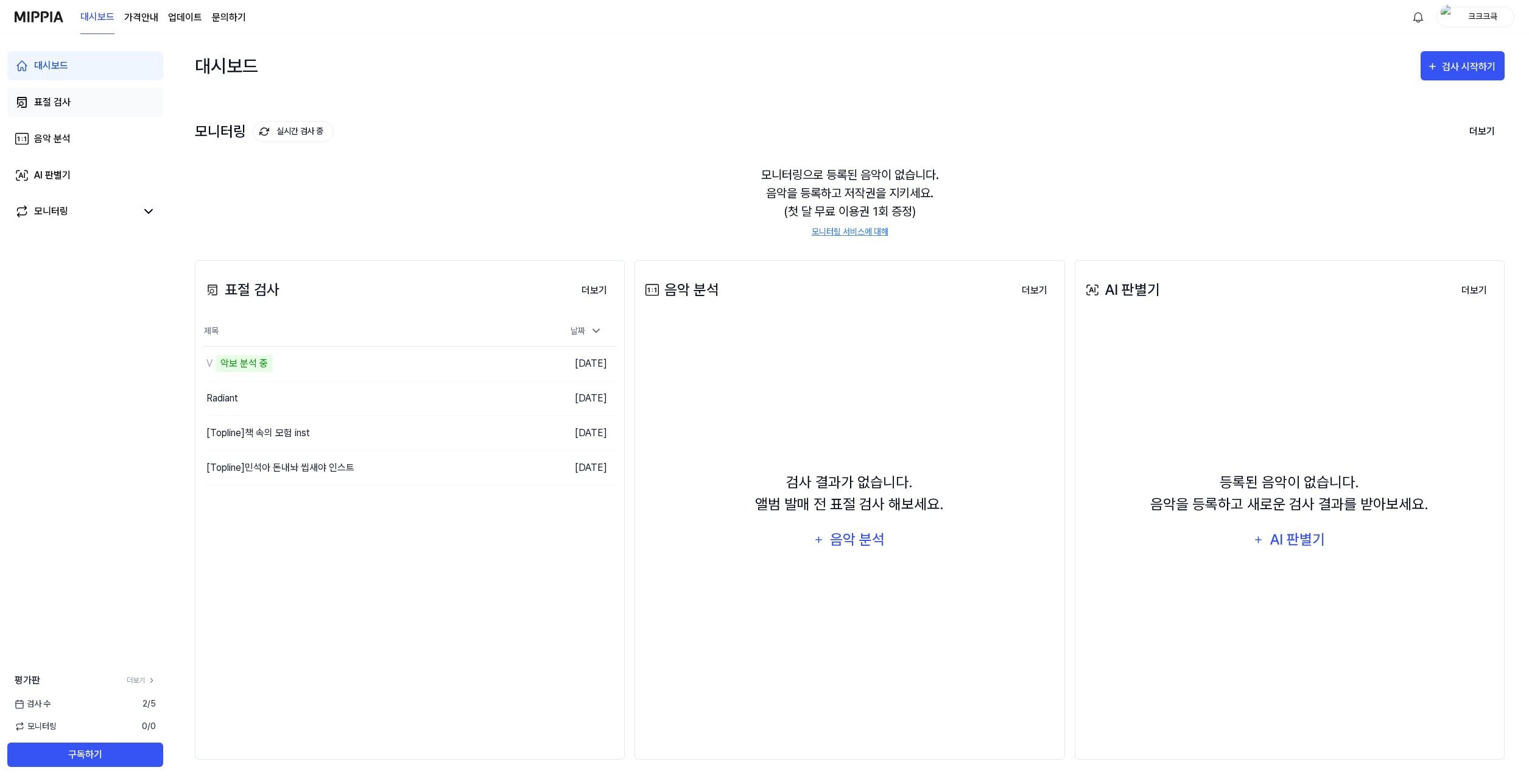
click at [92, 100] on link "표절 검사" at bounding box center [85, 102] width 156 height 29
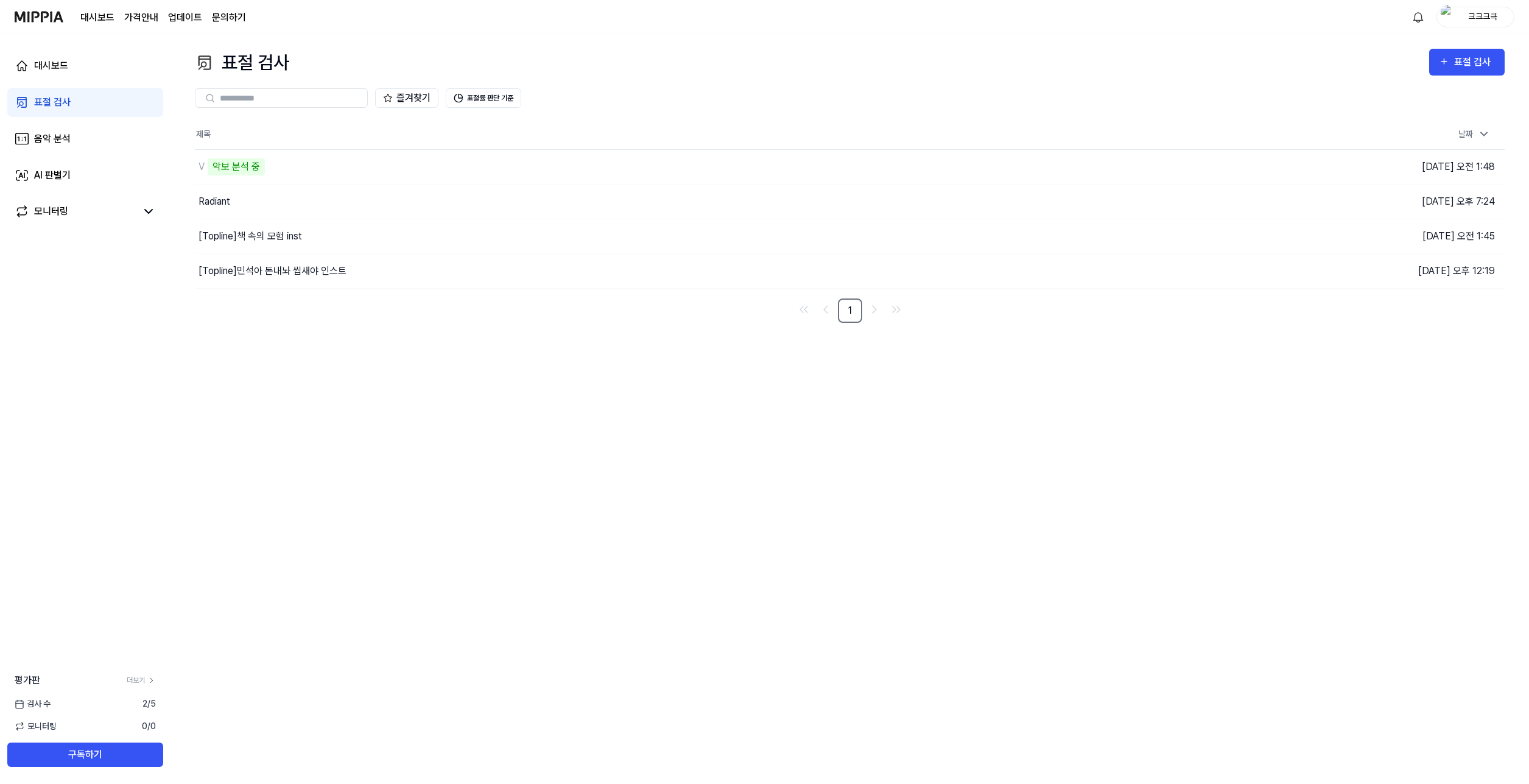
click at [978, 97] on div "즐겨찾기 표절률 판단 기준" at bounding box center [850, 98] width 1310 height 19
click at [423, 165] on div "V 26%" at bounding box center [634, 166] width 879 height 34
click at [405, 182] on div "V 40%" at bounding box center [634, 166] width 879 height 34
click at [826, 498] on div "표절 검사 표절 검사 표절 검사 음악 분석 AI 판별기 즐겨찾기 표절률 판단 기준 제목 날짜 V 40% 이동하기 2025.09.06 오전 1:…" at bounding box center [850, 409] width 1359 height 749
click at [1086, 638] on div "표절 검사 표절 검사 표절 검사 음악 분석 AI 판별기 즐겨찾기 표절률 판단 기준 제목 날짜 V 42% 이동하기 2025.09.06 오전 1:…" at bounding box center [850, 409] width 1359 height 749
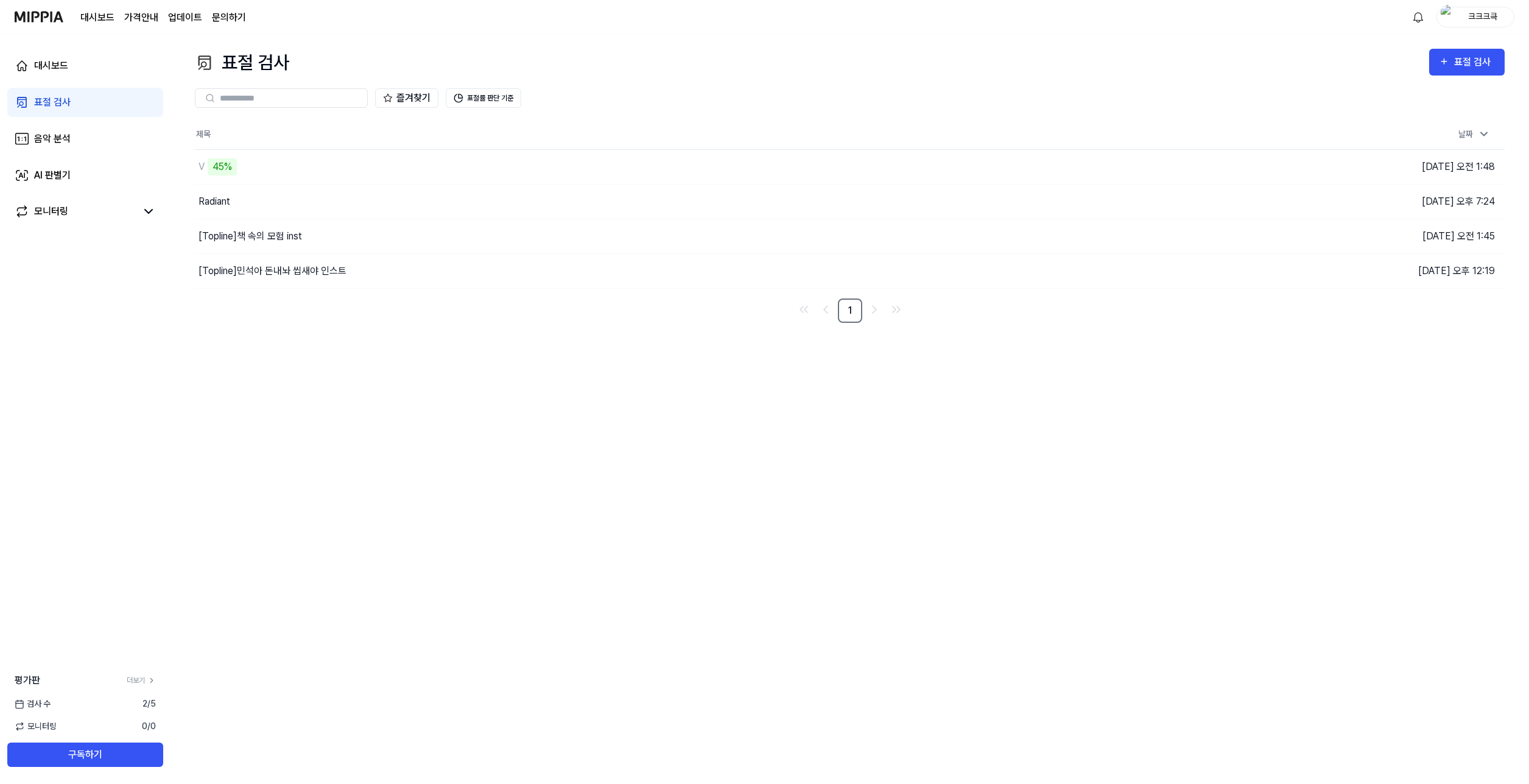
click at [955, 563] on div "표절 검사 표절 검사 표절 검사 음악 분석 AI 판별기 즐겨찾기 표절률 판단 기준 제목 날짜 V 45% 이동하기 2025.09.06 오전 1:…" at bounding box center [850, 409] width 1359 height 749
click at [949, 558] on div "표절 검사 표절 검사 표절 검사 음악 분석 AI 판별기 즐겨찾기 표절률 판단 기준 제목 날짜 V 45% 이동하기 2025.09.06 오전 1:…" at bounding box center [850, 409] width 1359 height 749
click at [856, 582] on div "표절 검사 표절 검사 표절 검사 음악 분석 AI 판별기 즐겨찾기 표절률 판단 기준 제목 날짜 V 45% 이동하기 2025.09.06 오전 1:…" at bounding box center [850, 409] width 1359 height 749
click at [346, 166] on div "V 47%" at bounding box center [634, 166] width 879 height 34
click at [507, 473] on div "표절 검사 표절 검사 표절 검사 음악 분석 AI 판별기 즐겨찾기 표절률 판단 기준 제목 날짜 V 47% 이동하기 2025.09.06 오전 1:…" at bounding box center [850, 409] width 1359 height 749
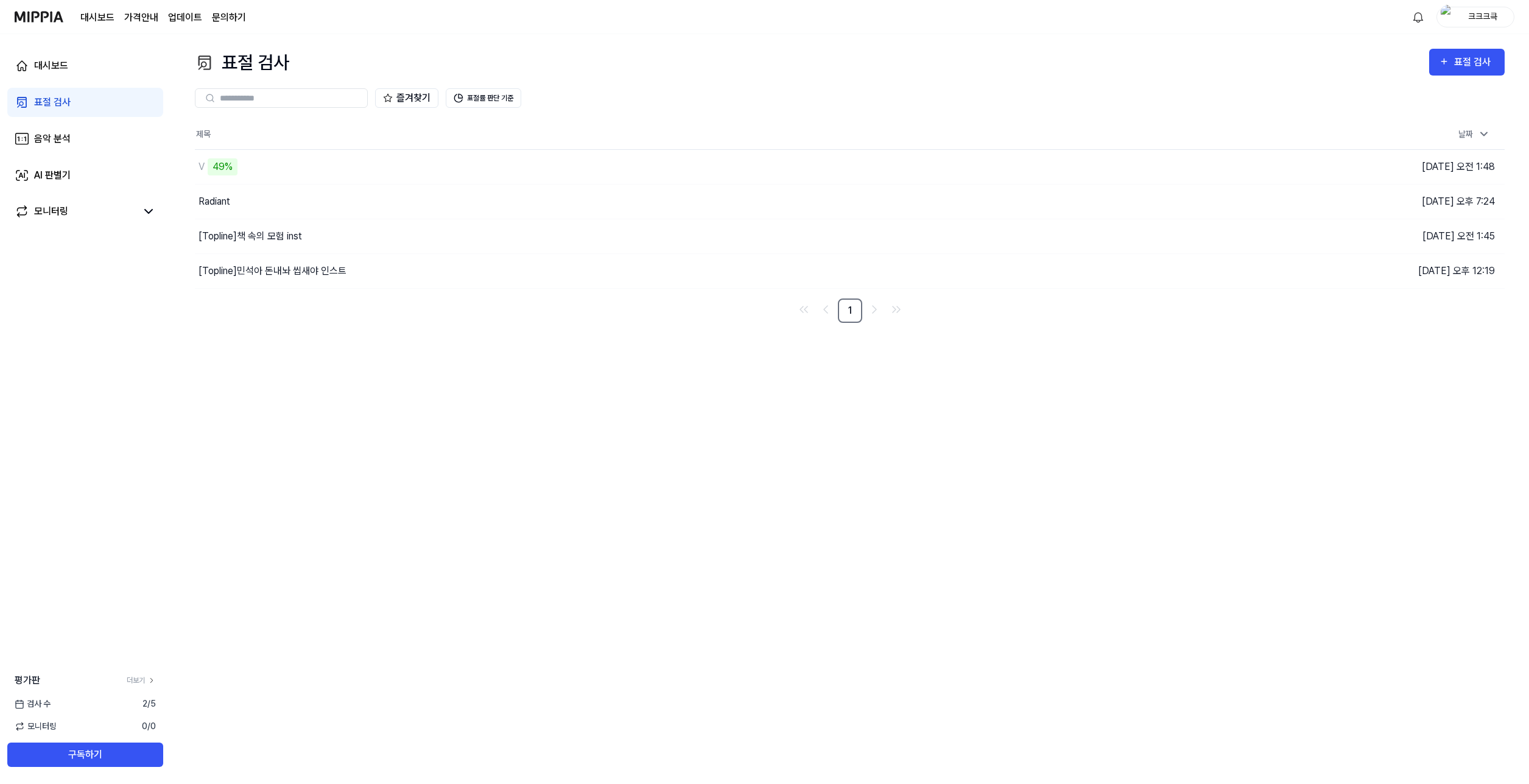
click at [959, 467] on div "표절 검사 표절 검사 표절 검사 음악 분석 AI 판별기 즐겨찾기 표절률 판단 기준 제목 날짜 V 49% 이동하기 2025.09.06 오전 1:…" at bounding box center [850, 409] width 1359 height 749
click at [1085, 172] on td "V 97% 이동하기" at bounding box center [686, 166] width 982 height 34
click at [979, 523] on div "표절 검사 표절 검사 표절 검사 음악 분석 AI 판별기 즐겨찾기 표절률 판단 기준 제목 날짜 V 97% 이동하기 2025.09.06 오전 1:…" at bounding box center [850, 409] width 1359 height 749
click at [524, 173] on div "V 97%" at bounding box center [634, 166] width 879 height 34
click at [227, 168] on div "97%" at bounding box center [223, 167] width 29 height 17
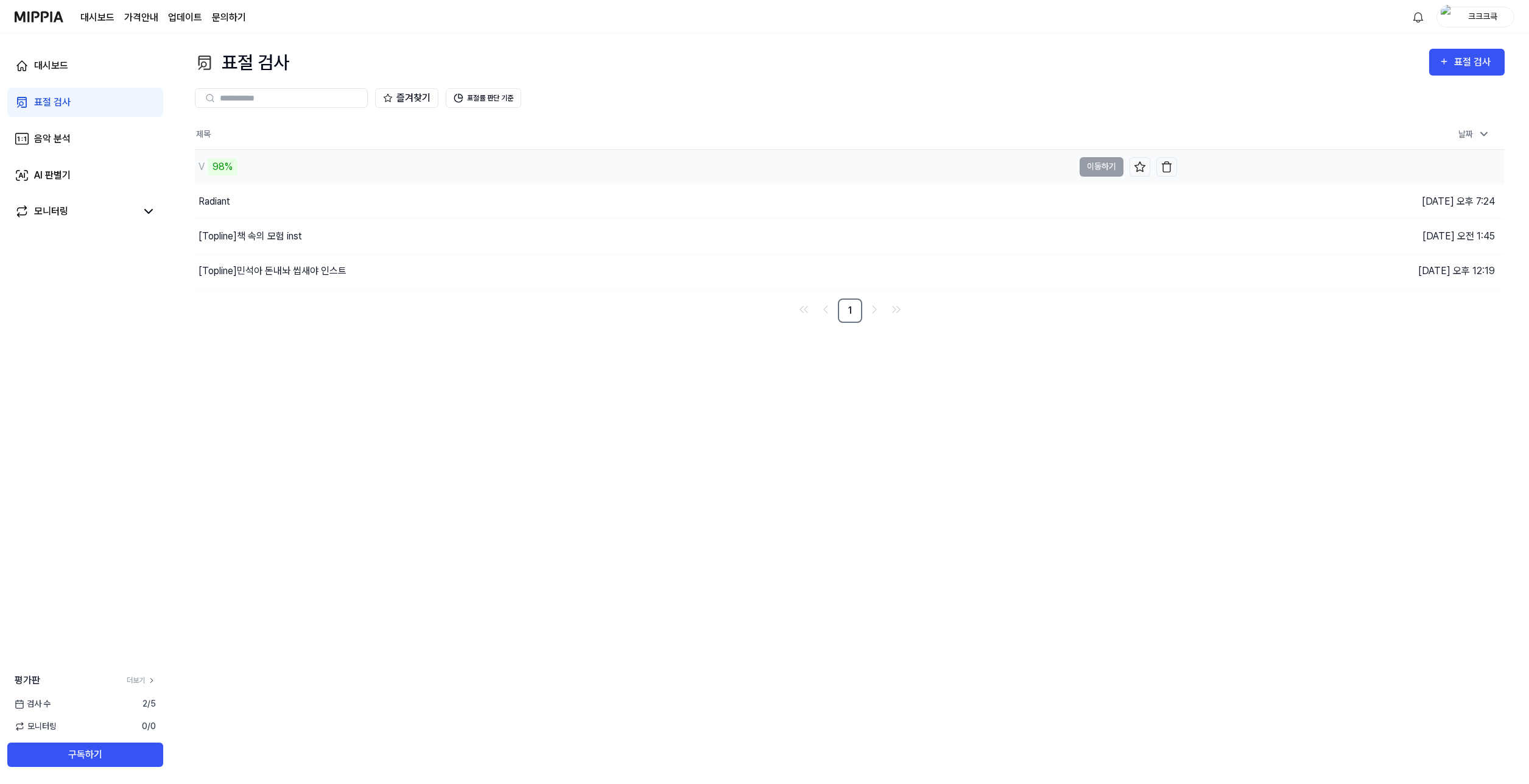
click at [198, 171] on div "V" at bounding box center [201, 167] width 6 height 15
click at [201, 169] on div "V" at bounding box center [201, 167] width 6 height 15
click at [502, 106] on button "표절률 판단 기준" at bounding box center [483, 98] width 75 height 19
click at [490, 97] on button "표절률 판단 기준" at bounding box center [483, 98] width 75 height 19
click at [244, 173] on div "V" at bounding box center [634, 166] width 879 height 34
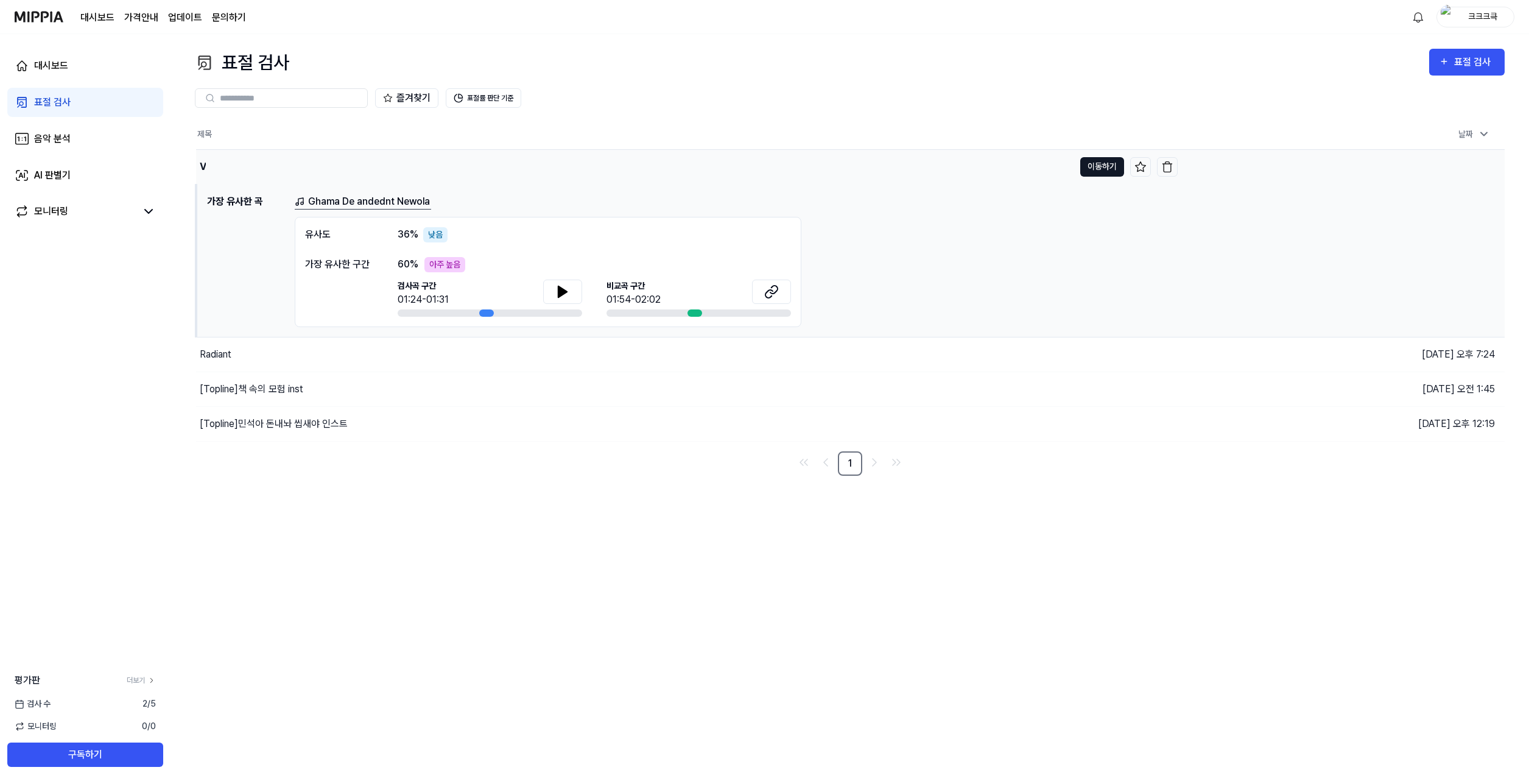
click at [1106, 164] on button "이동하기" at bounding box center [1102, 167] width 44 height 19
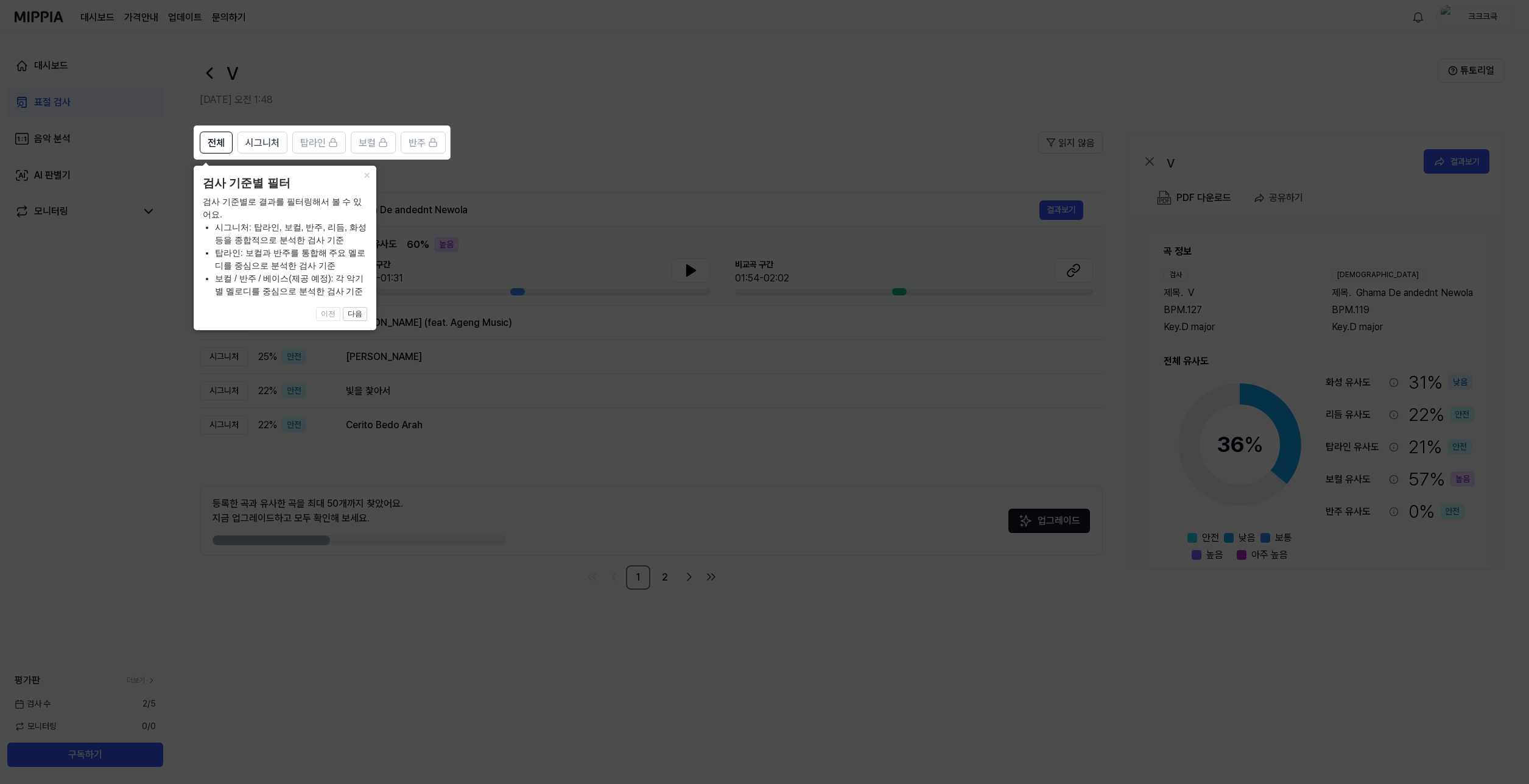
click at [695, 180] on icon at bounding box center [764, 392] width 1529 height 784
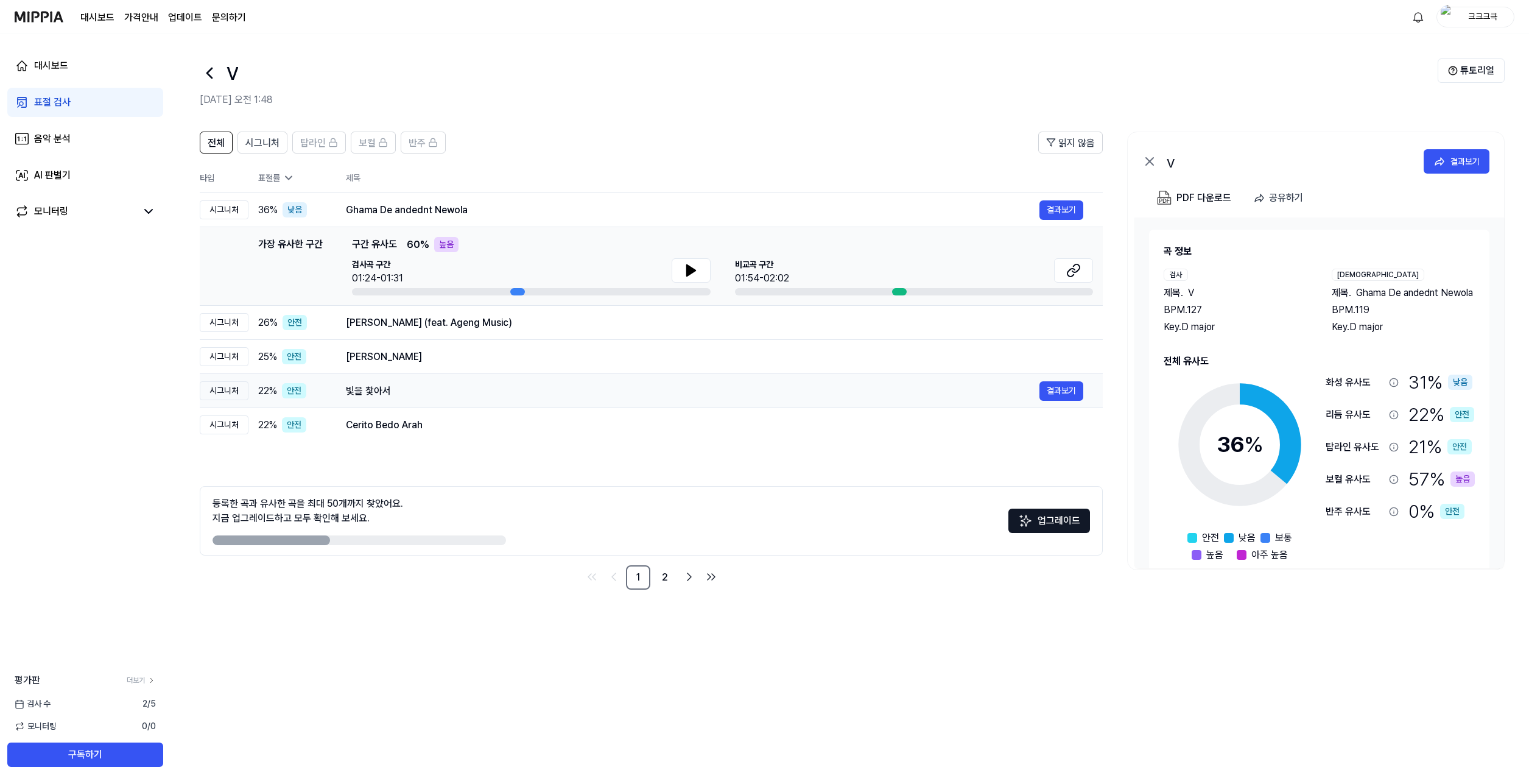
click at [369, 396] on div "빛을 찿아서" at bounding box center [693, 391] width 694 height 15
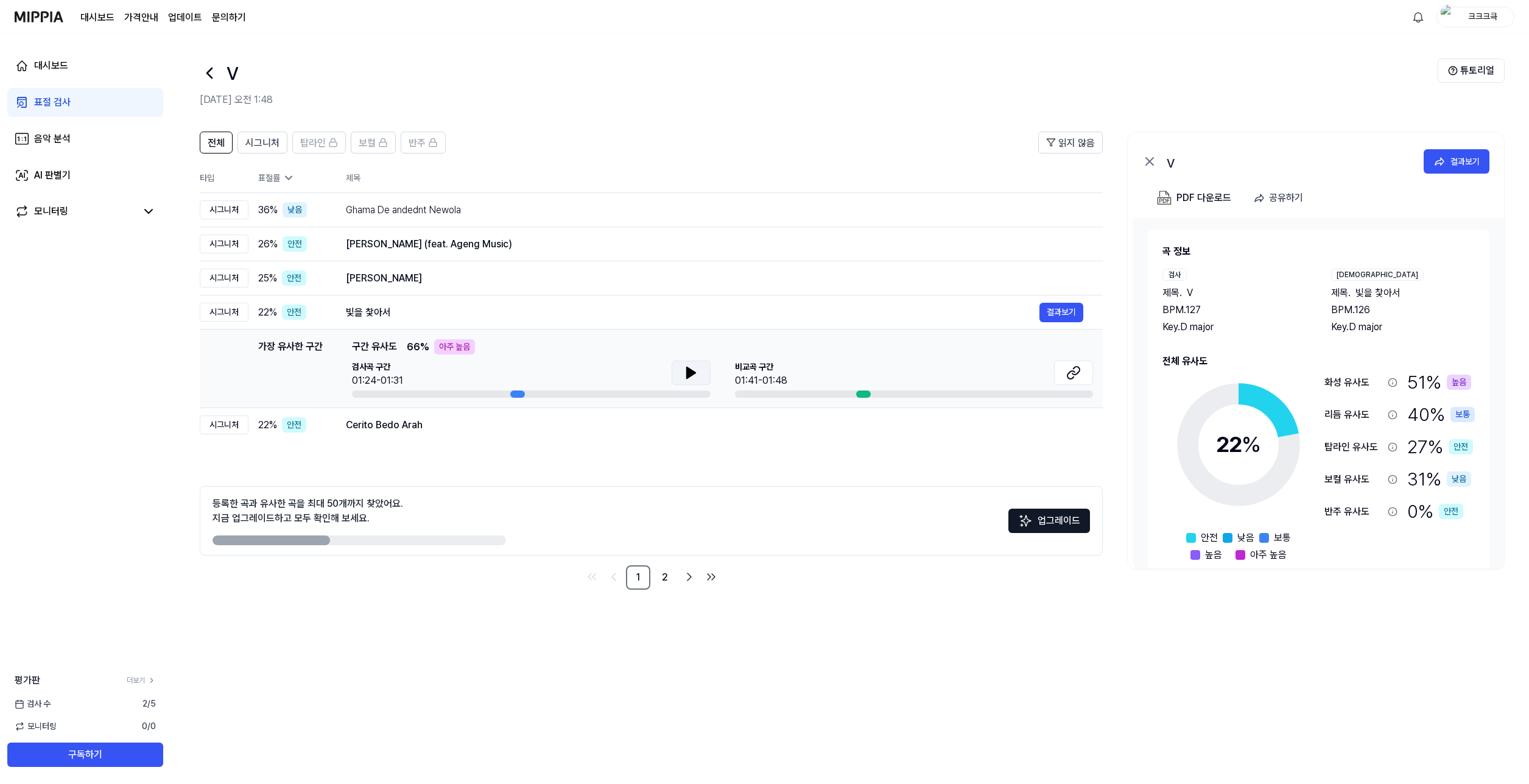
click at [697, 368] on icon at bounding box center [691, 372] width 15 height 15
click at [696, 372] on icon at bounding box center [691, 372] width 15 height 15
click at [513, 227] on td "Nganggur (feat. Ageng Music) 결과보기" at bounding box center [714, 244] width 776 height 34
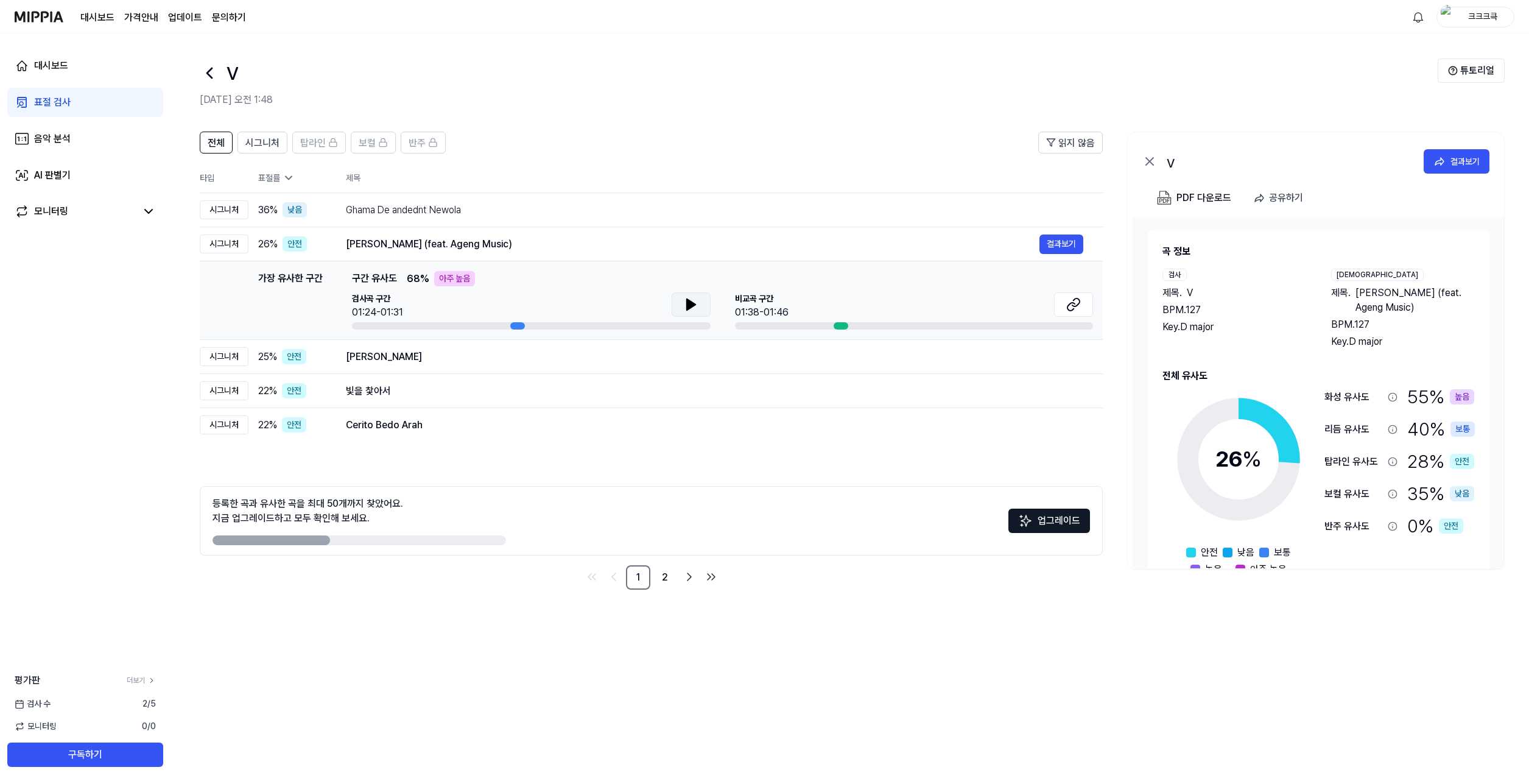
click at [687, 310] on icon at bounding box center [690, 304] width 8 height 11
click at [687, 308] on icon at bounding box center [689, 304] width 3 height 10
click at [631, 204] on div "Ghama De andednt Newola" at bounding box center [693, 210] width 694 height 15
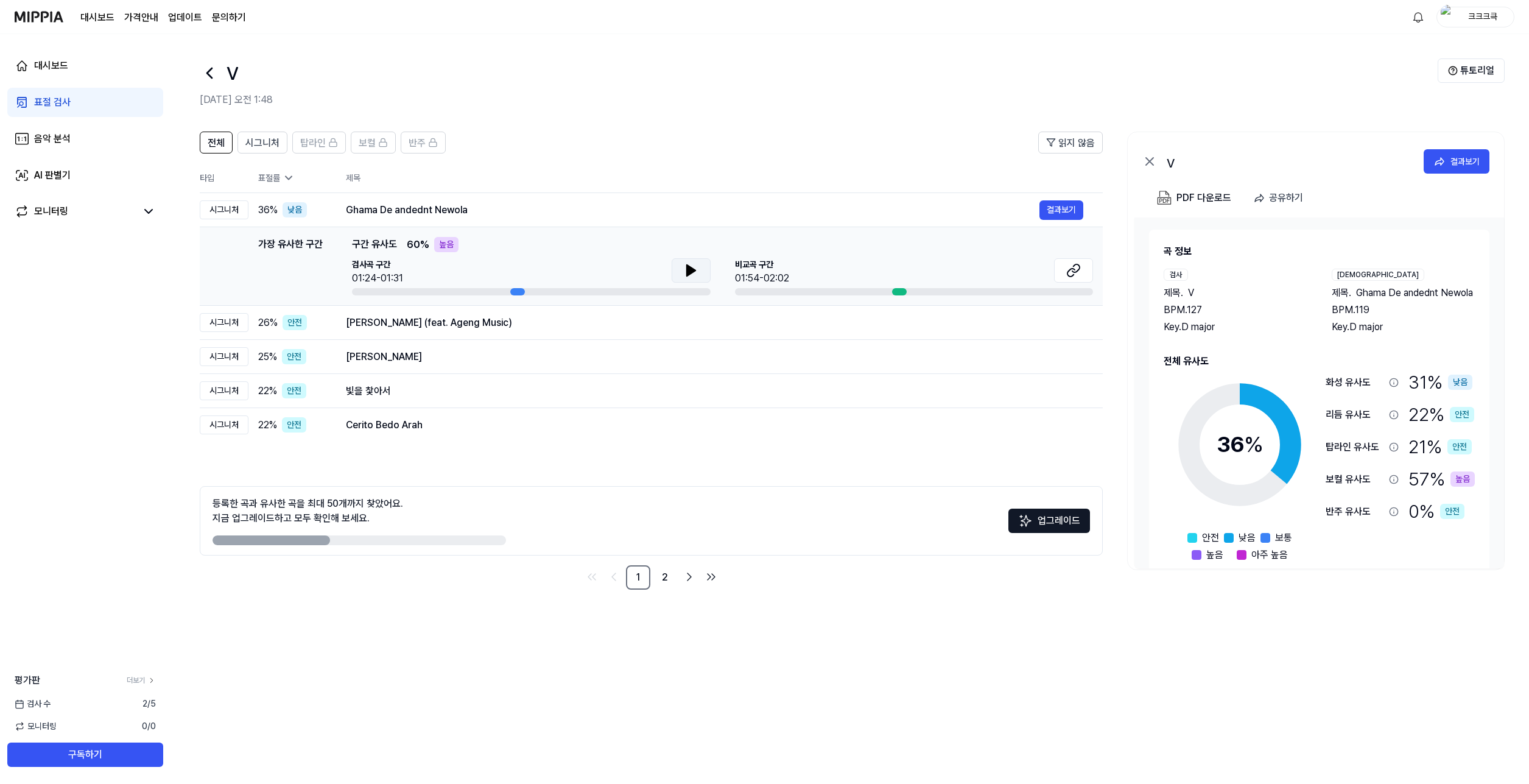
click at [692, 269] on icon at bounding box center [690, 270] width 8 height 11
click at [693, 269] on icon at bounding box center [694, 270] width 3 height 10
click at [1081, 274] on button at bounding box center [1074, 270] width 39 height 24
click at [673, 327] on div "Nganggur (feat. Ageng Music)" at bounding box center [693, 322] width 694 height 15
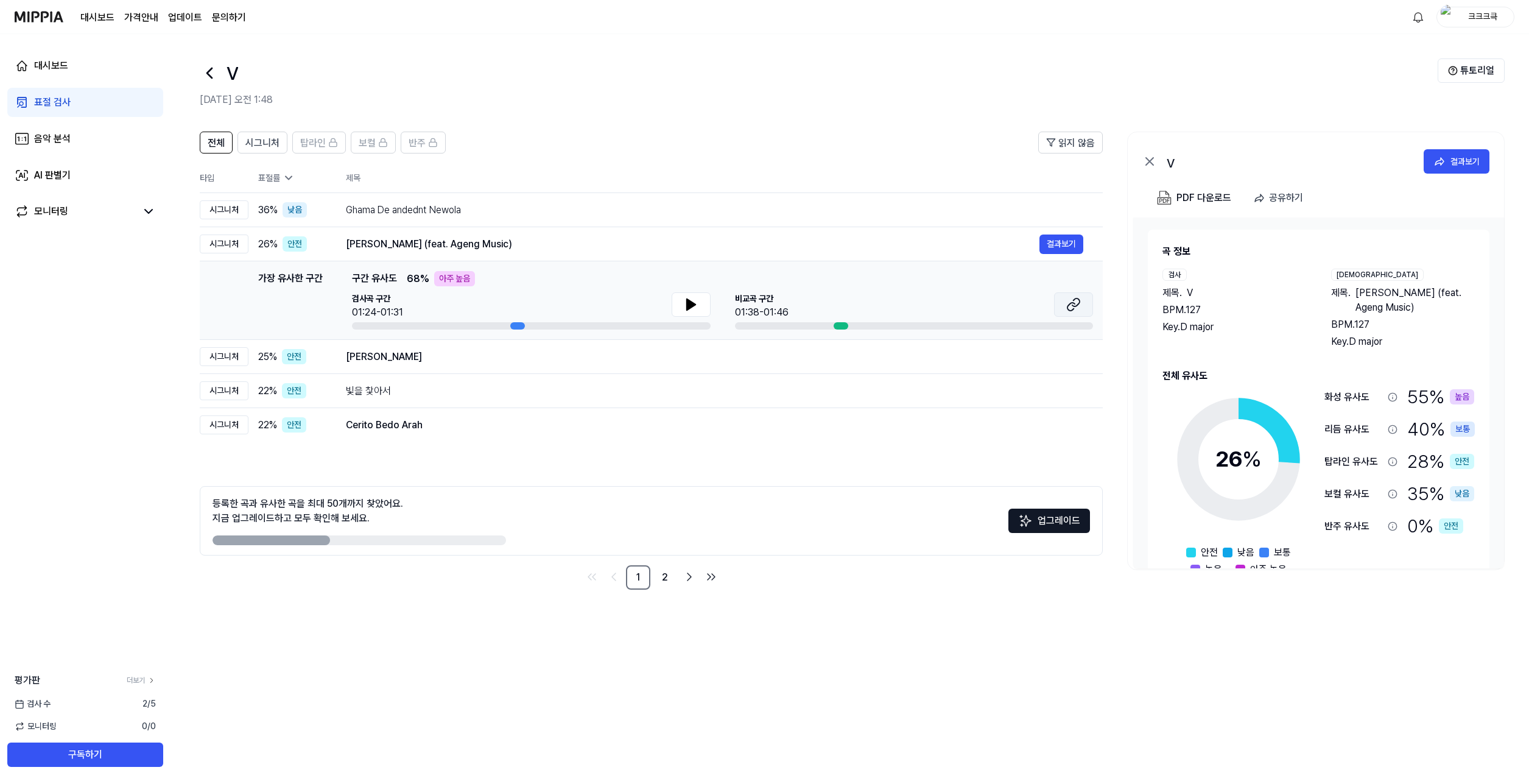
click at [1088, 299] on button at bounding box center [1074, 304] width 39 height 24
click at [434, 355] on div "Jaych Yermalyala" at bounding box center [693, 357] width 694 height 15
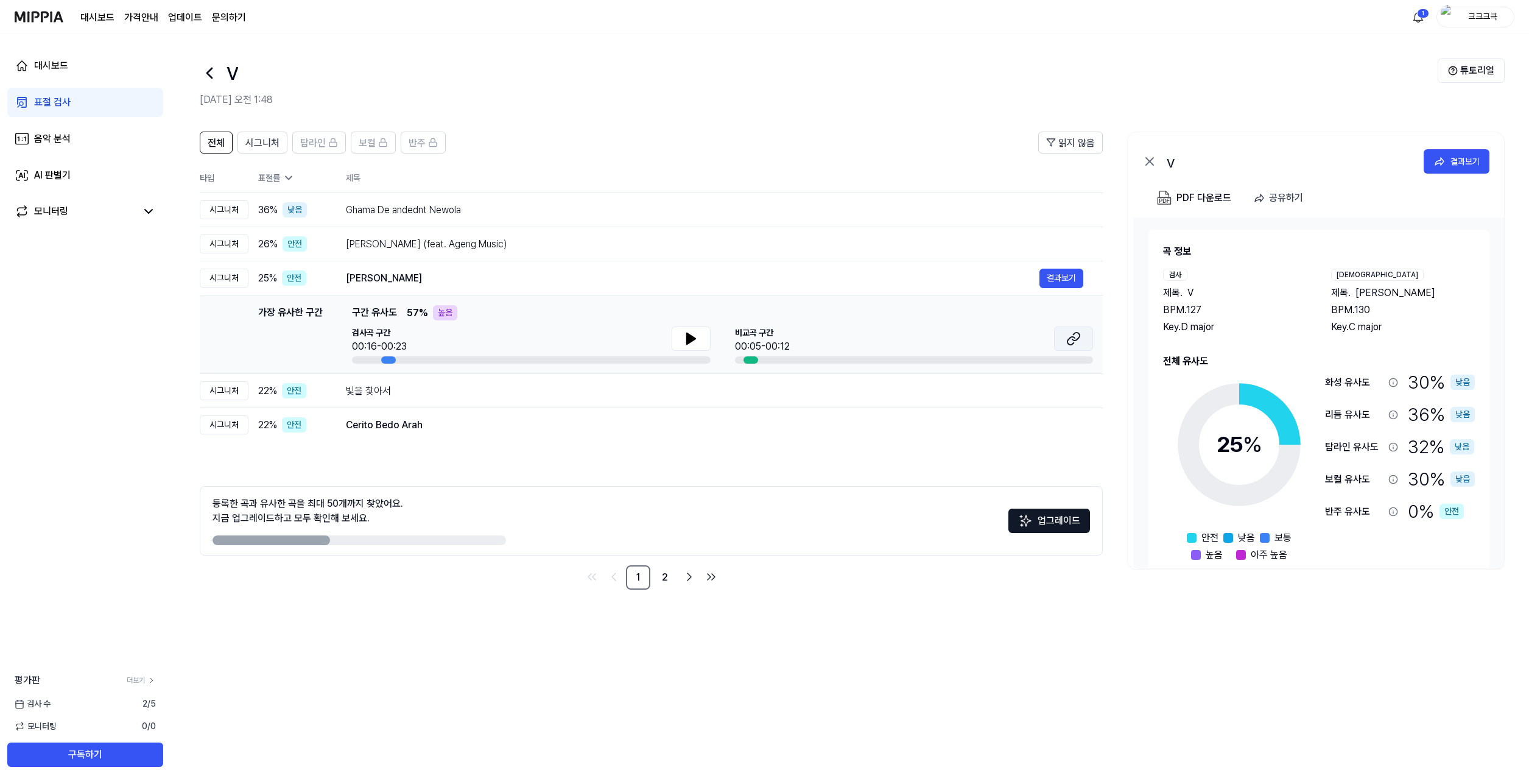
click at [1068, 335] on icon at bounding box center [1074, 338] width 15 height 15
click at [764, 391] on div "빛을 찿아서" at bounding box center [693, 391] width 694 height 15
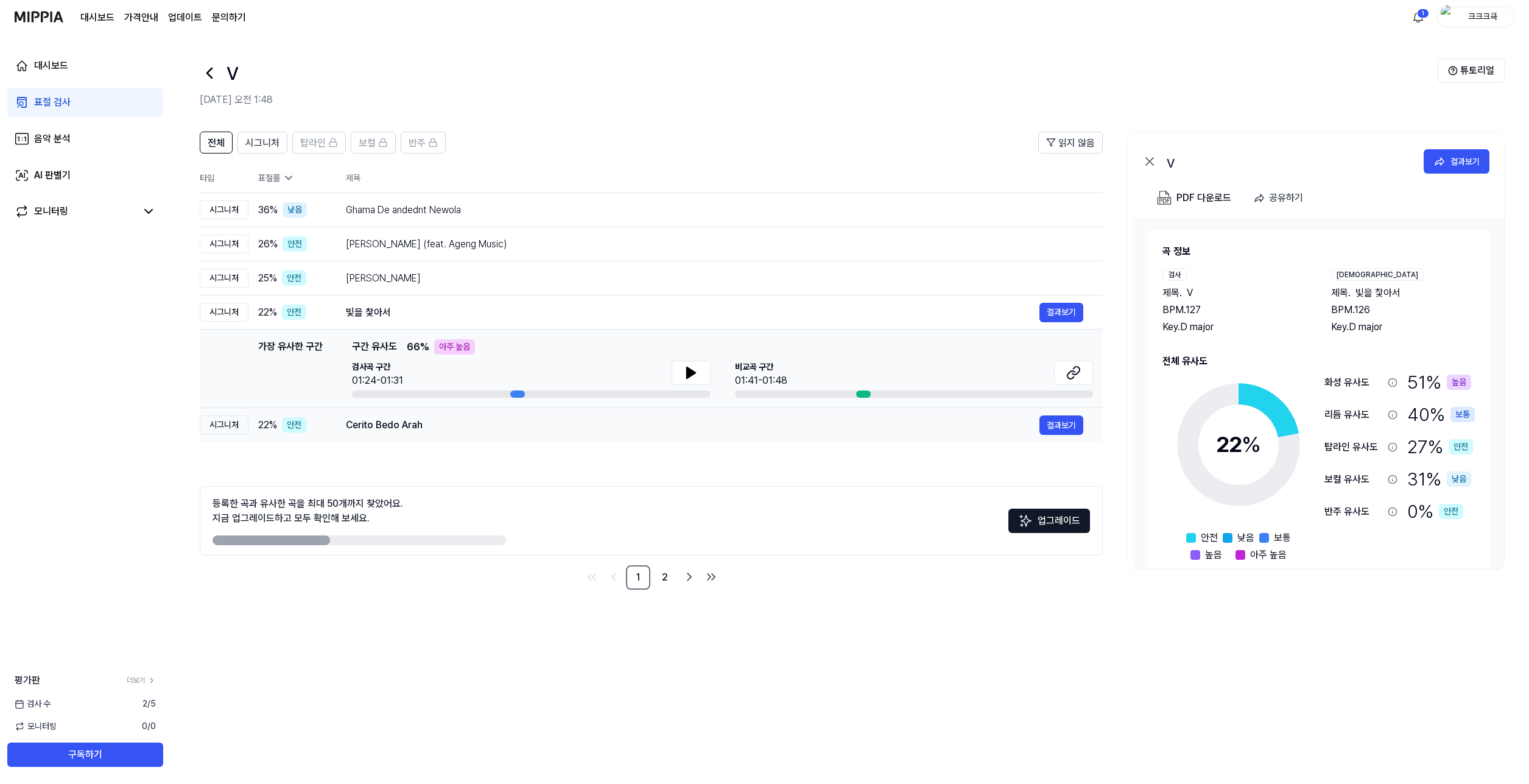
click at [971, 424] on div "Cerito Bedo Arah" at bounding box center [693, 425] width 694 height 15
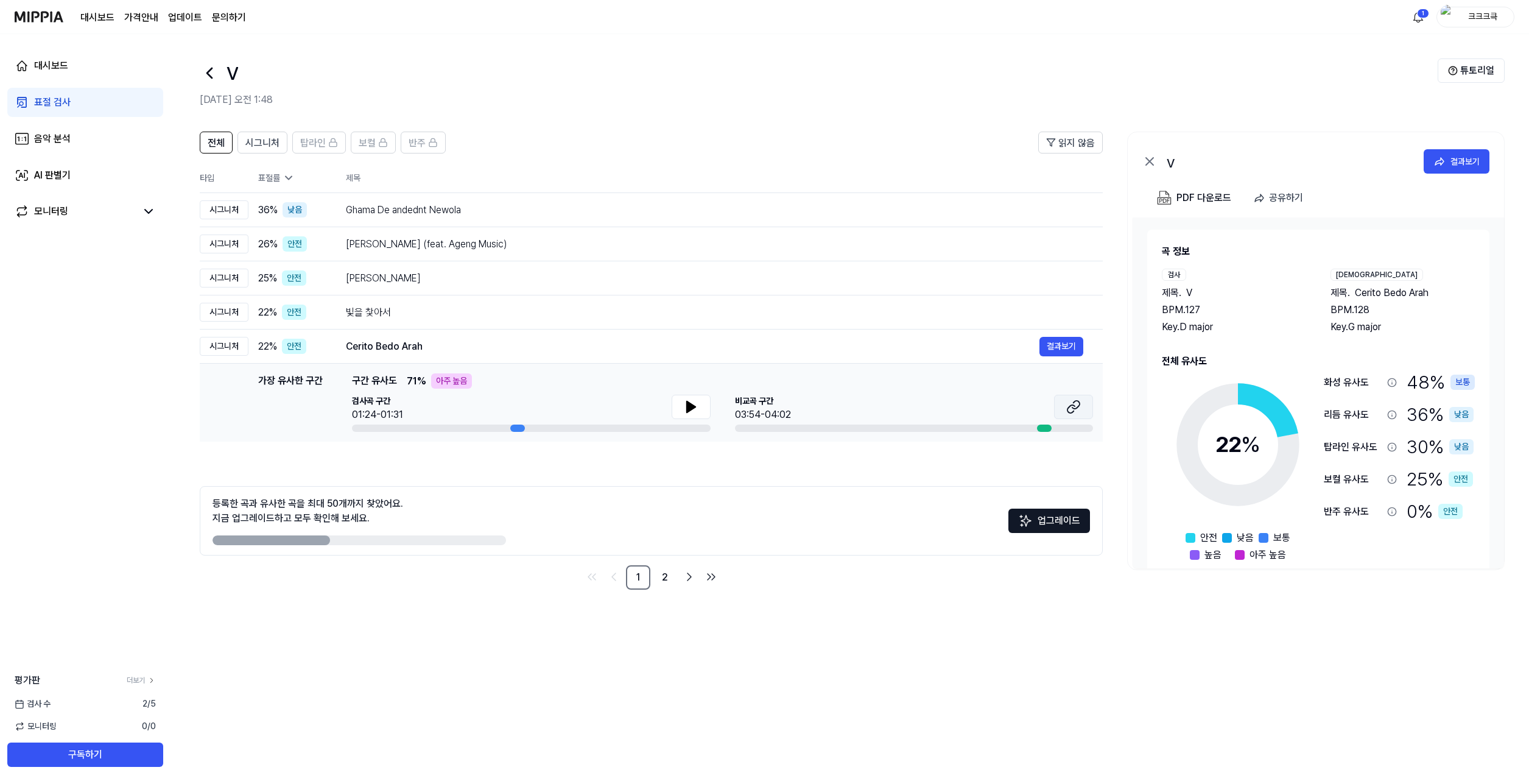
click at [1085, 400] on button at bounding box center [1074, 407] width 39 height 24
click at [714, 501] on div "등록한 곡과 유사한 곡을 최대 50개까지 찾았어요. 지금 업그레이드하고 모두 확인해 보세요. 업그레이드" at bounding box center [651, 521] width 903 height 70
click at [659, 579] on link "2" at bounding box center [665, 577] width 24 height 24
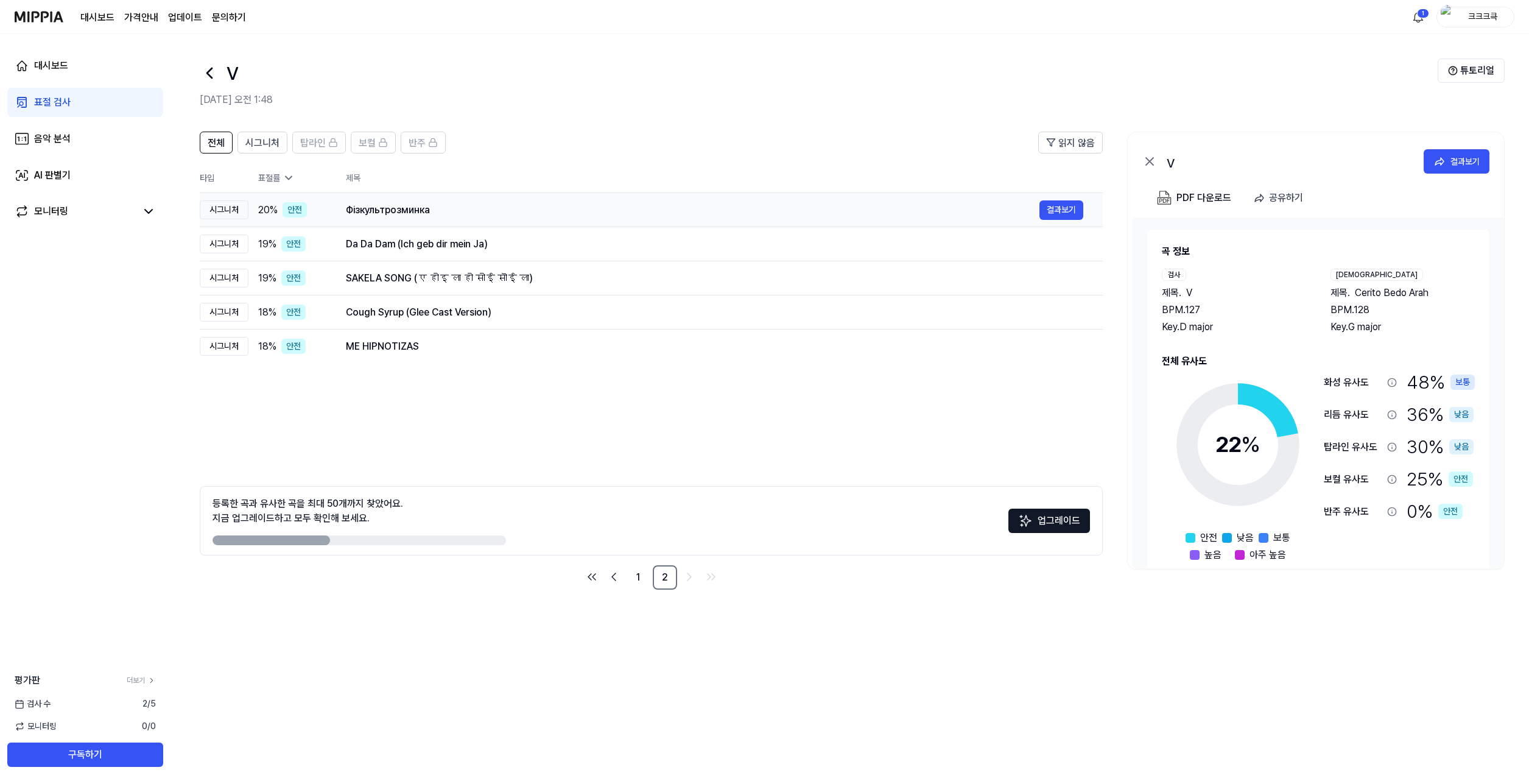
click at [501, 200] on div "Фізкультрозминка 결과보기" at bounding box center [714, 210] width 737 height 19
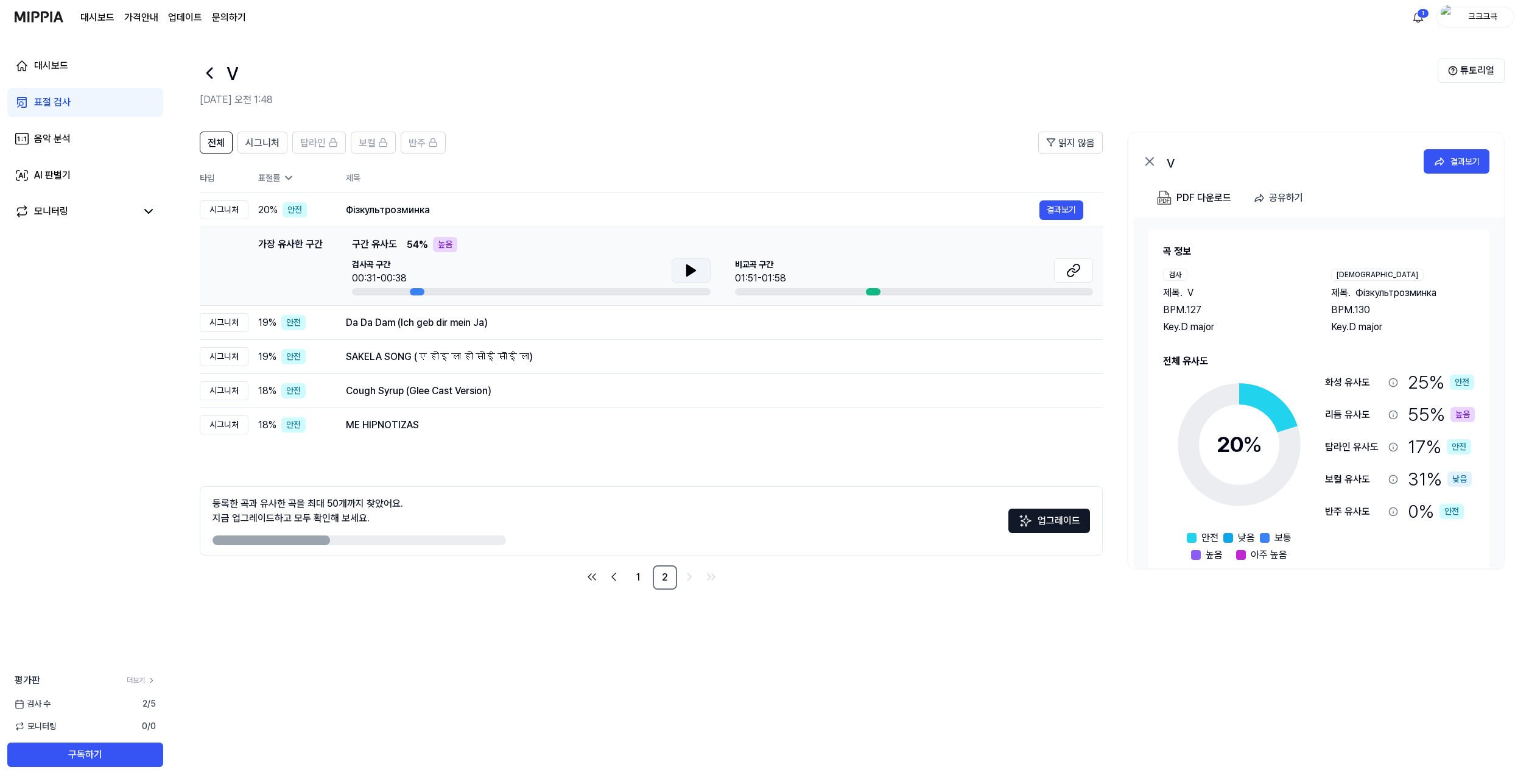
click at [707, 268] on button at bounding box center [691, 270] width 39 height 24
click at [702, 269] on button at bounding box center [691, 270] width 39 height 24
click at [1083, 265] on button at bounding box center [1074, 270] width 39 height 24
click at [691, 313] on div "Da Da Dam (Ich geb dir mein Ja) 결과보기" at bounding box center [714, 323] width 737 height 19
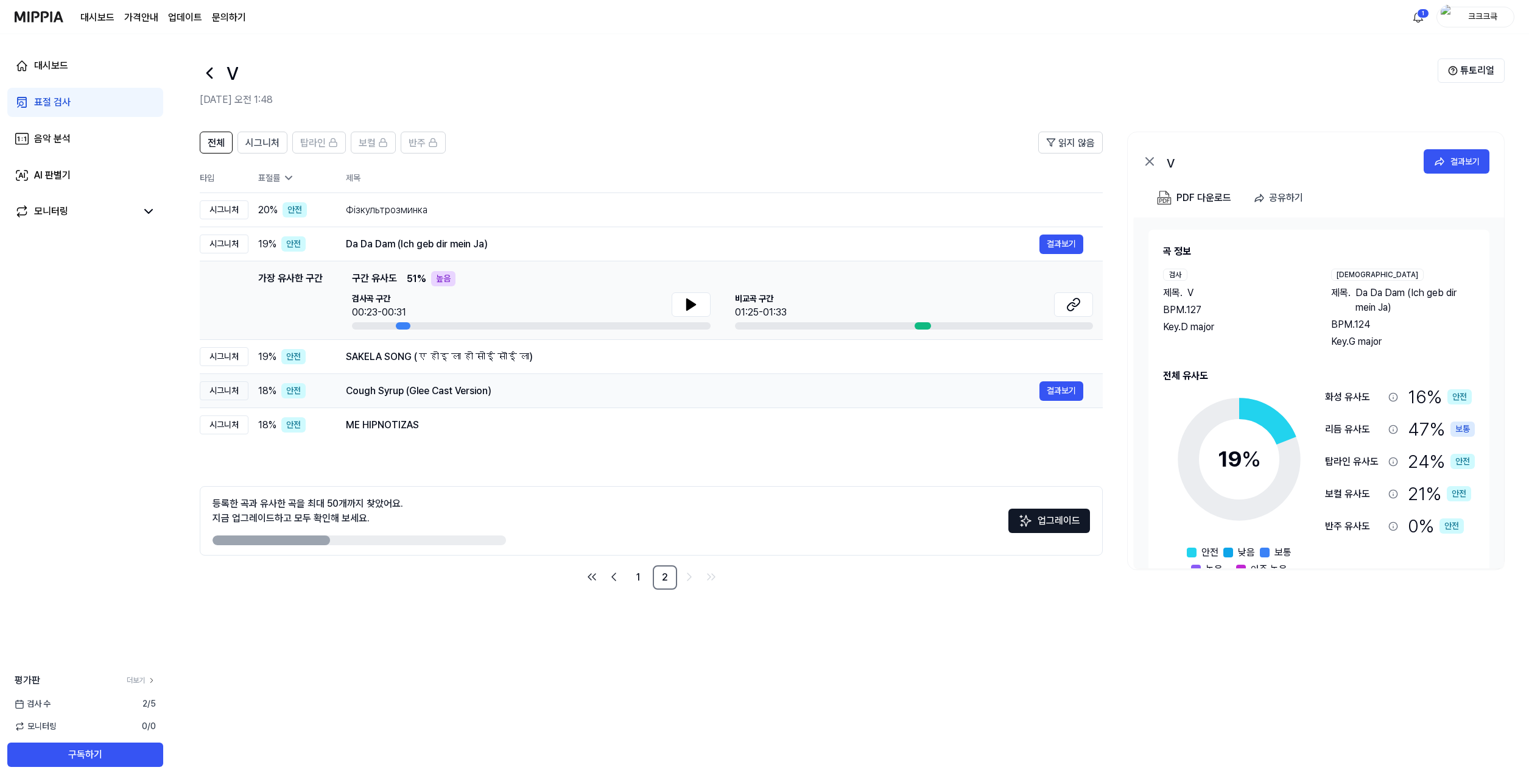
click at [684, 374] on td "Cough Syrup (Glee Cast Version) 결과보기" at bounding box center [714, 391] width 776 height 34
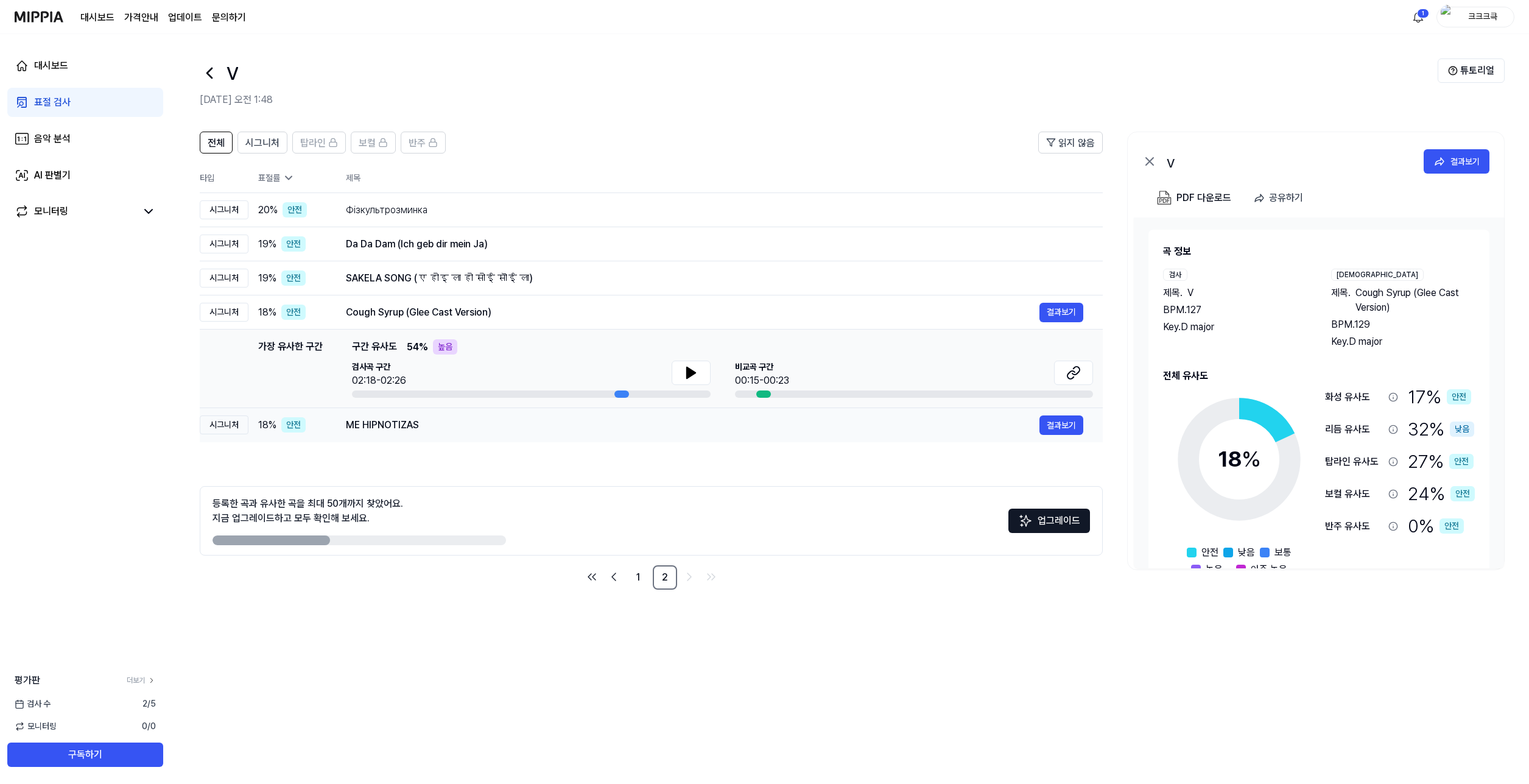
click at [666, 427] on div "ME HIPNOTIZAS" at bounding box center [693, 425] width 694 height 15
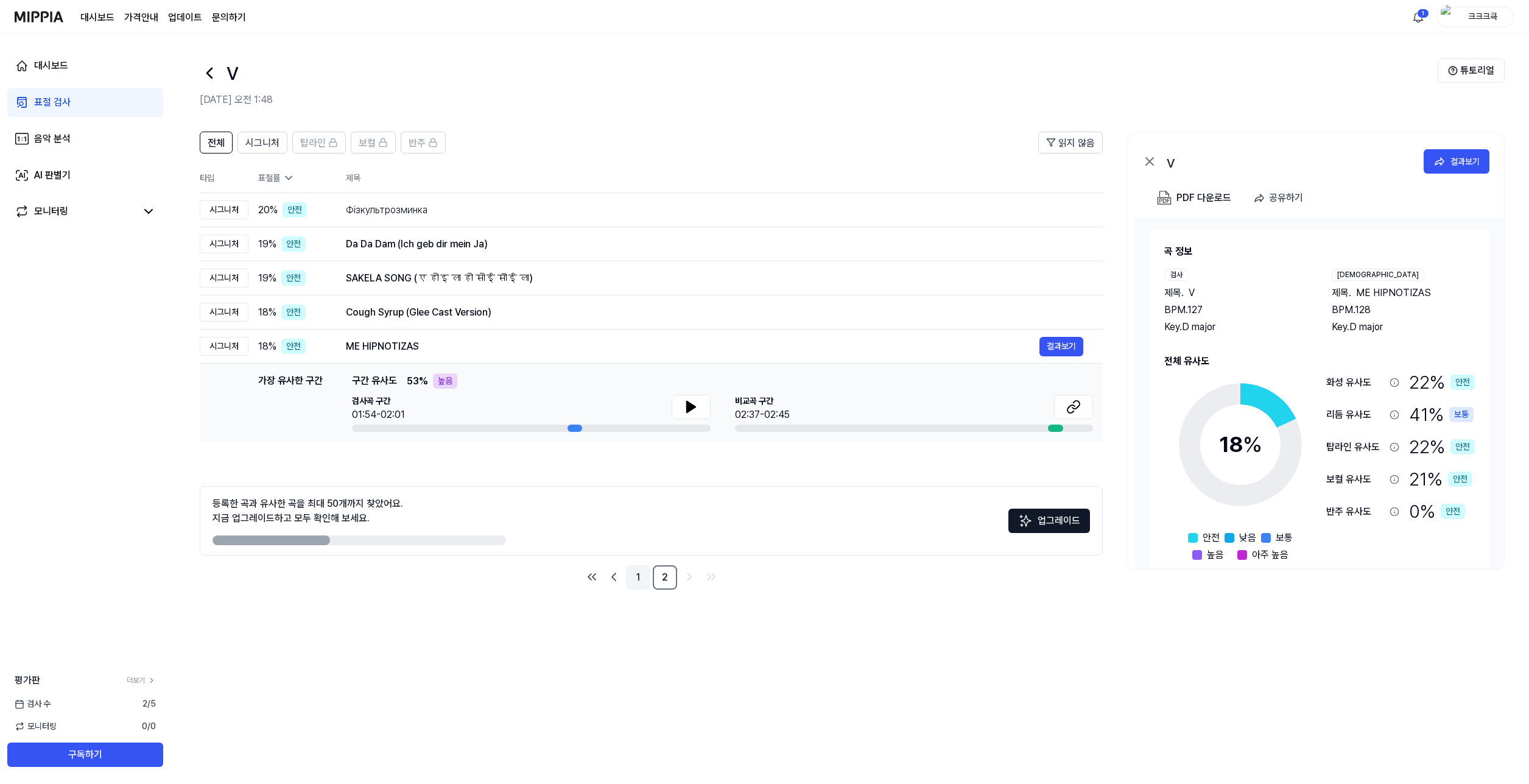
click at [631, 583] on link "1" at bounding box center [638, 577] width 24 height 24
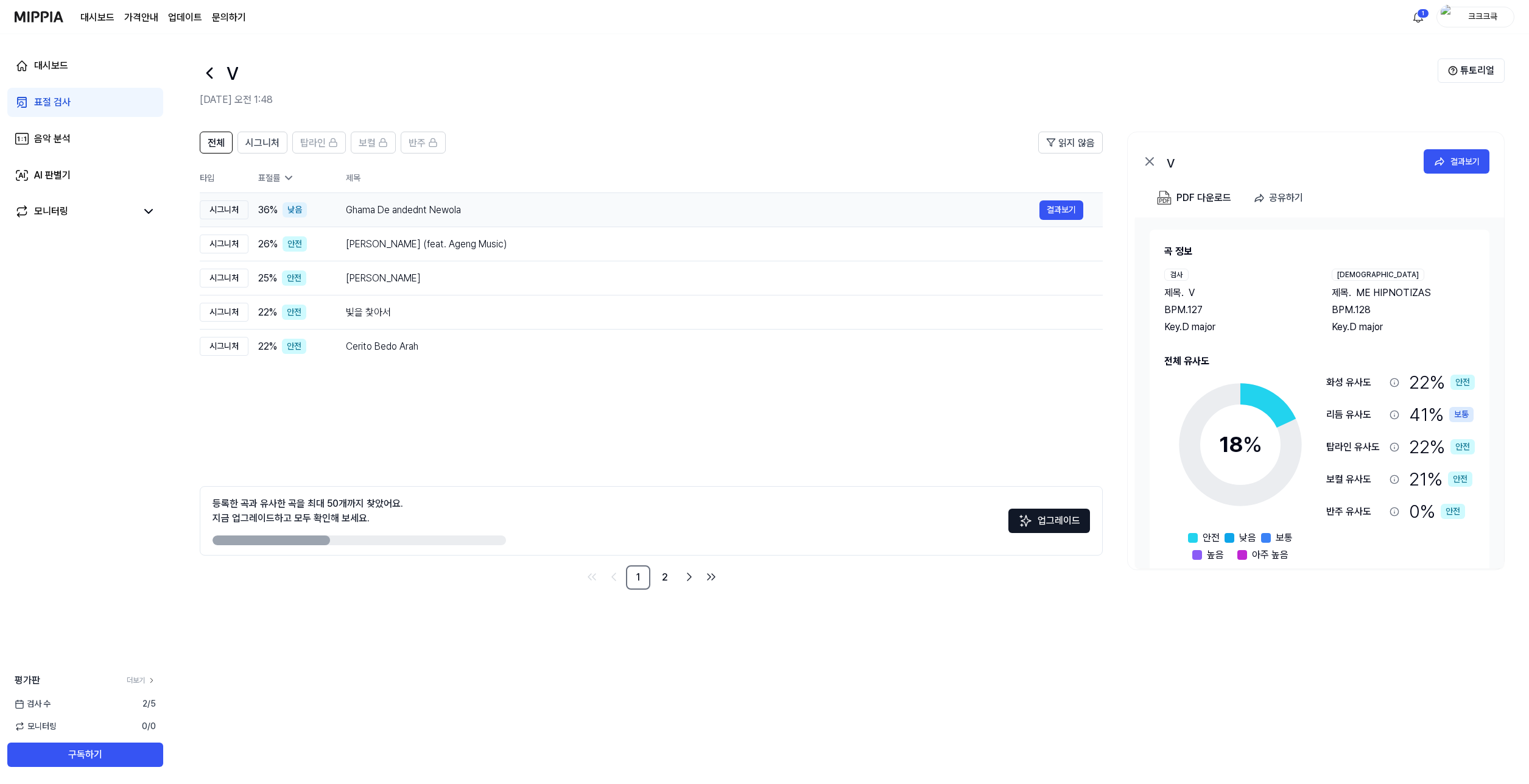
click at [542, 203] on div "Ghama De andednt Newola" at bounding box center [693, 210] width 694 height 15
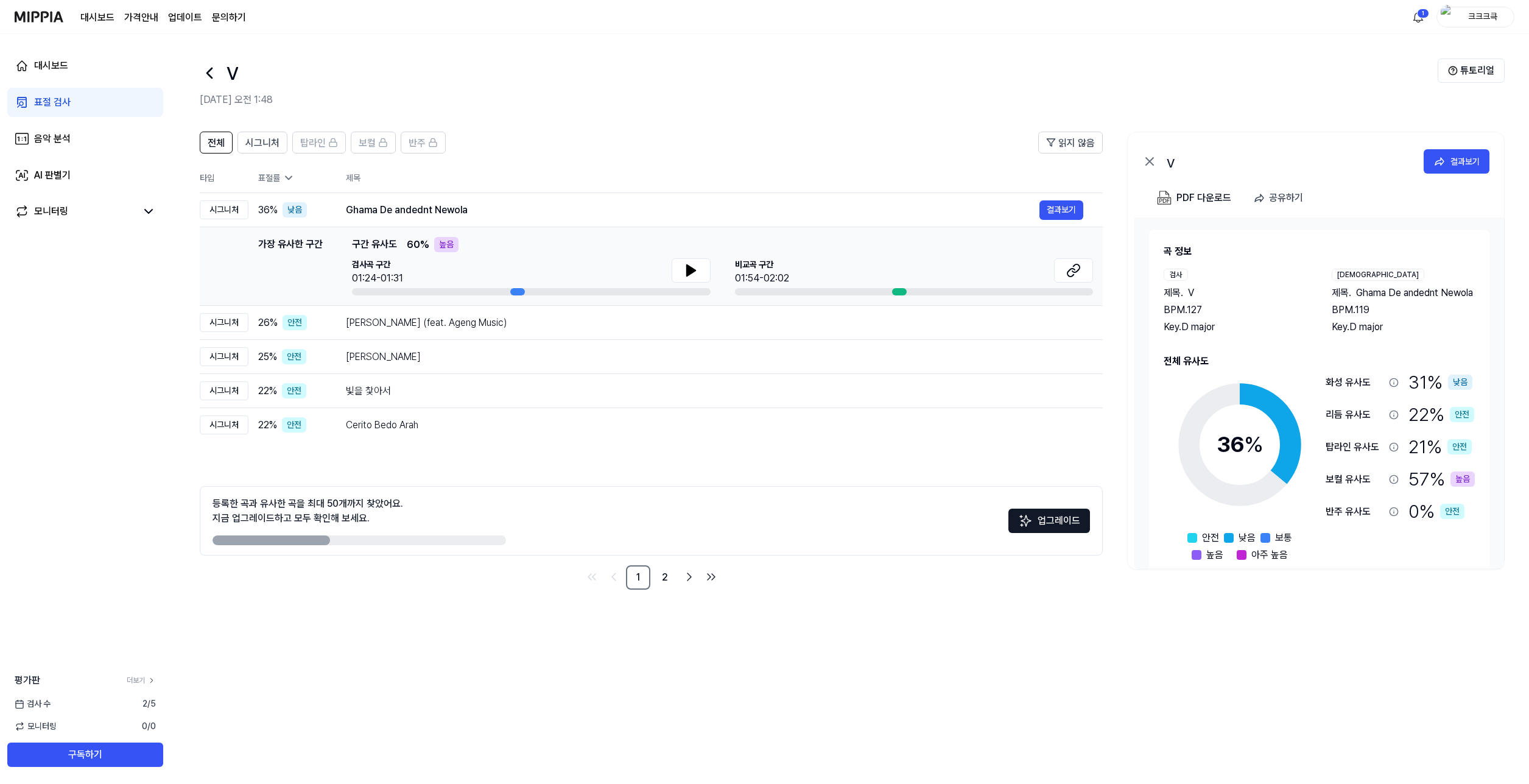
click at [1131, 689] on div "전체 시그니처 탑라인 보컬 반주 읽지 않음 전체 시그니처 탑라인 보컬 반주 타입 표절률 제목 표절률 읽지 않음 시그니처 36 % 낮음 Gham…" at bounding box center [850, 451] width 1359 height 664
